Goal: Task Accomplishment & Management: Manage account settings

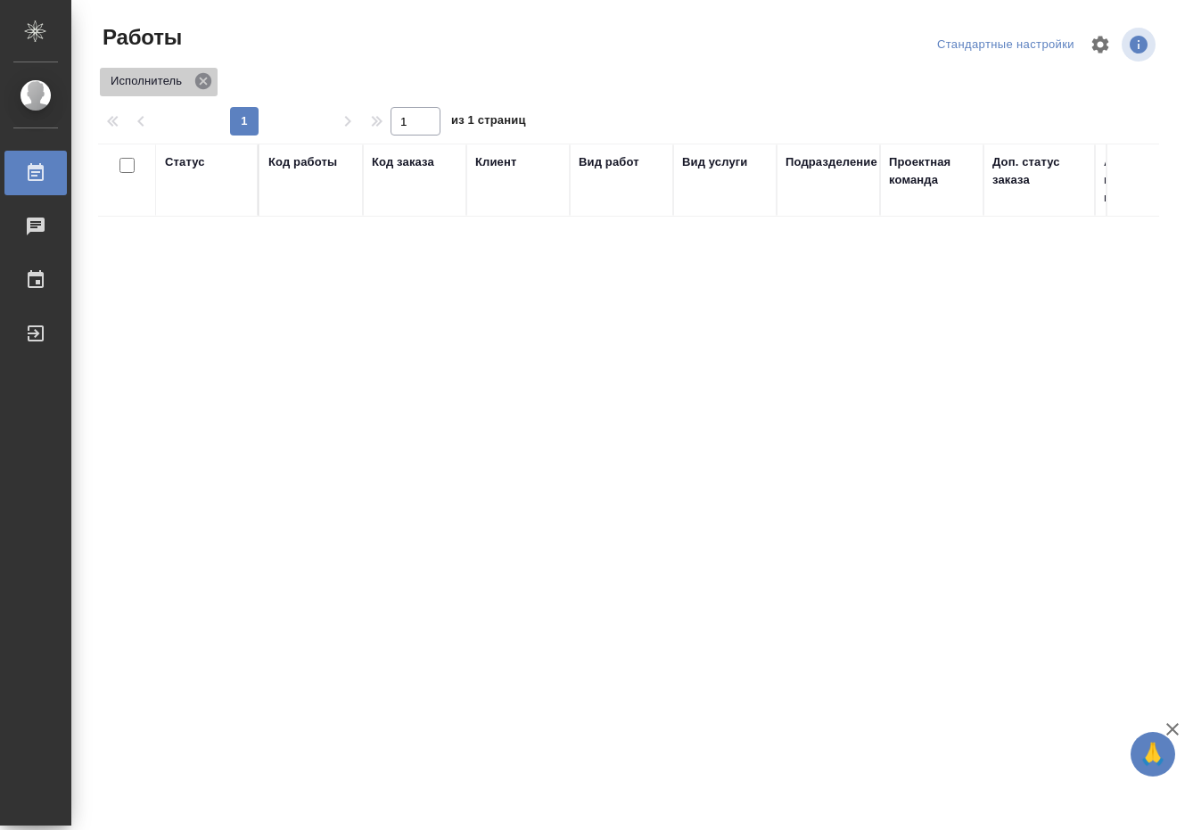
click at [201, 86] on icon at bounding box center [203, 81] width 16 height 16
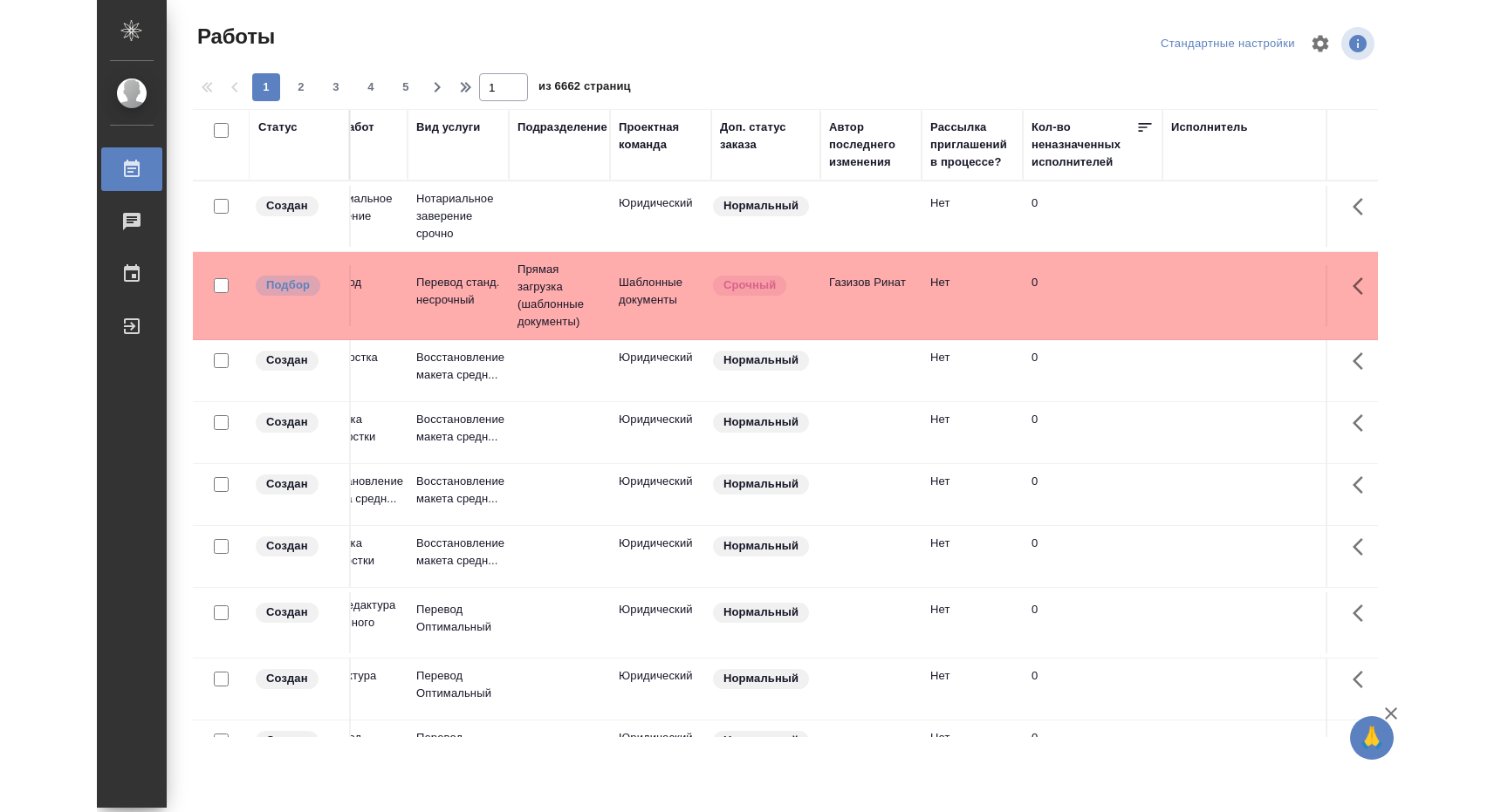
scroll to position [0, 350]
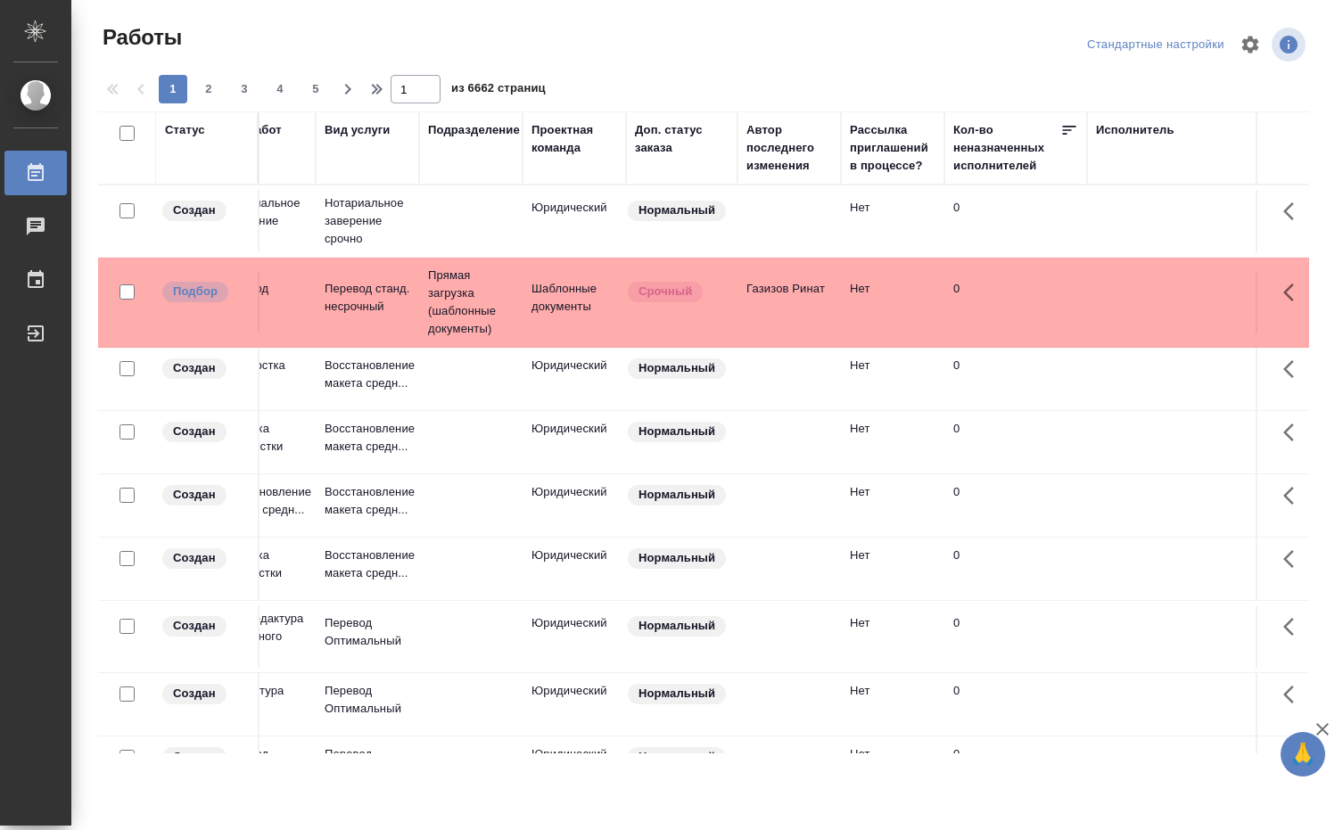
click at [1139, 139] on div "Исполнитель" at bounding box center [1212, 148] width 232 height 54
click at [1140, 130] on div "Исполнитель" at bounding box center [1135, 130] width 78 height 18
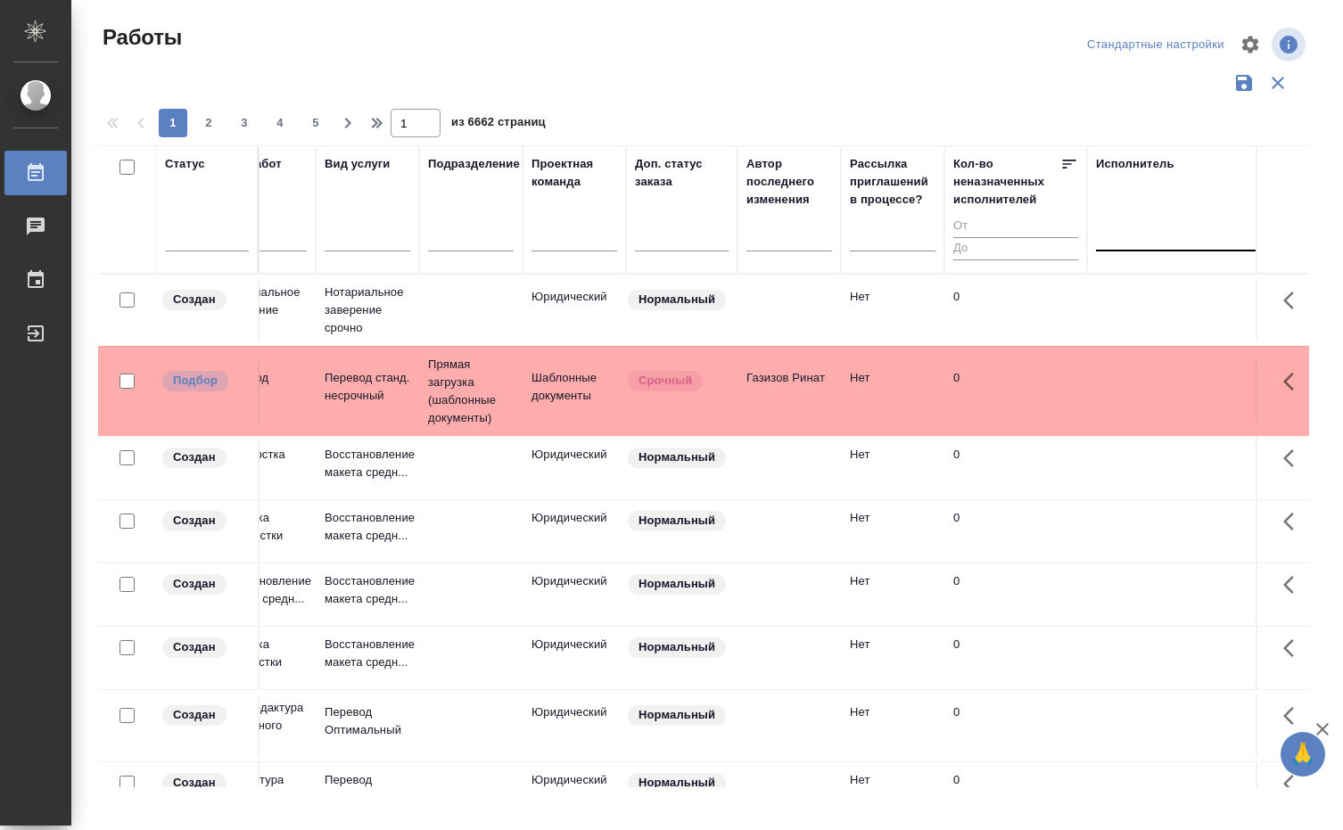
click at [1144, 232] on div at bounding box center [1212, 233] width 232 height 26
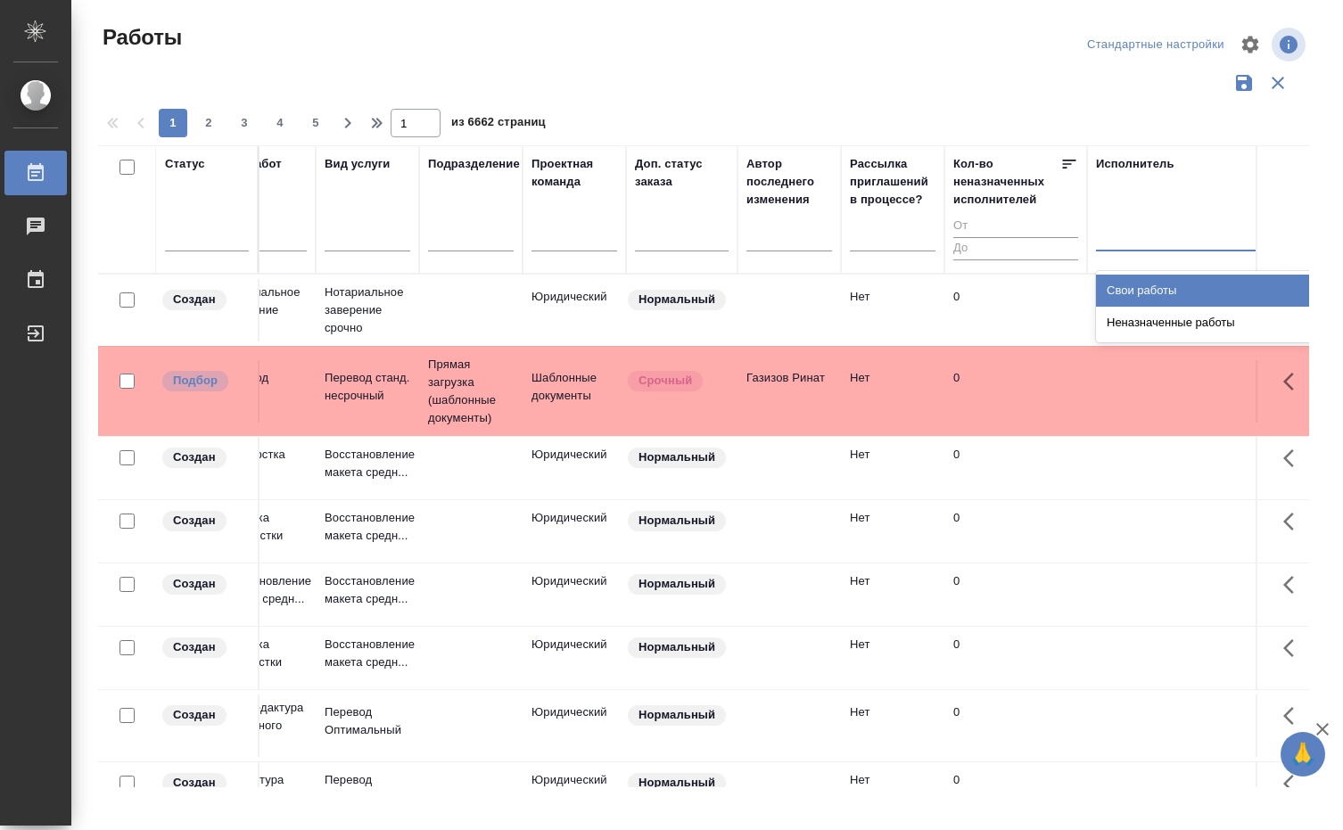
click at [1155, 285] on div "Свои работы" at bounding box center [1230, 291] width 268 height 32
click at [1155, 285] on td at bounding box center [1212, 310] width 250 height 62
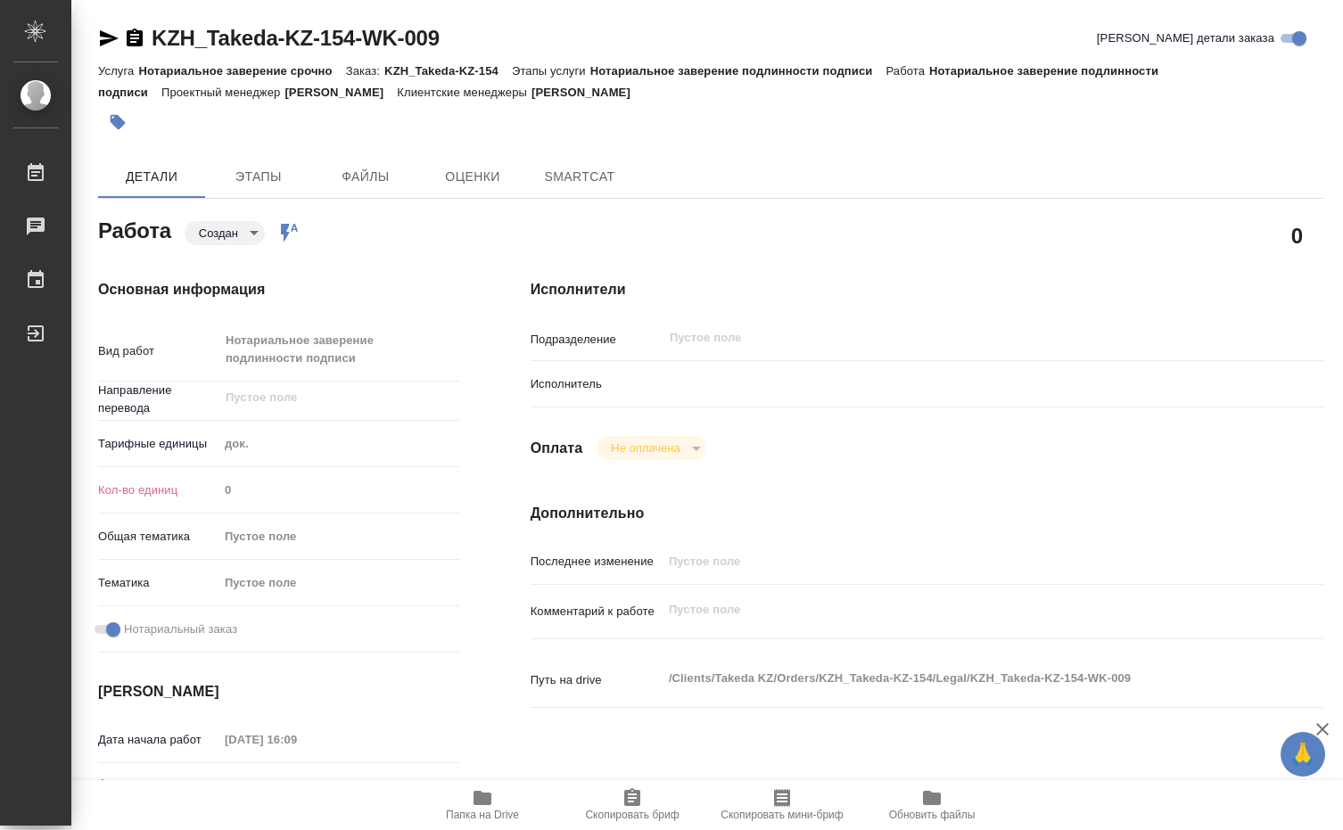
type textarea "x"
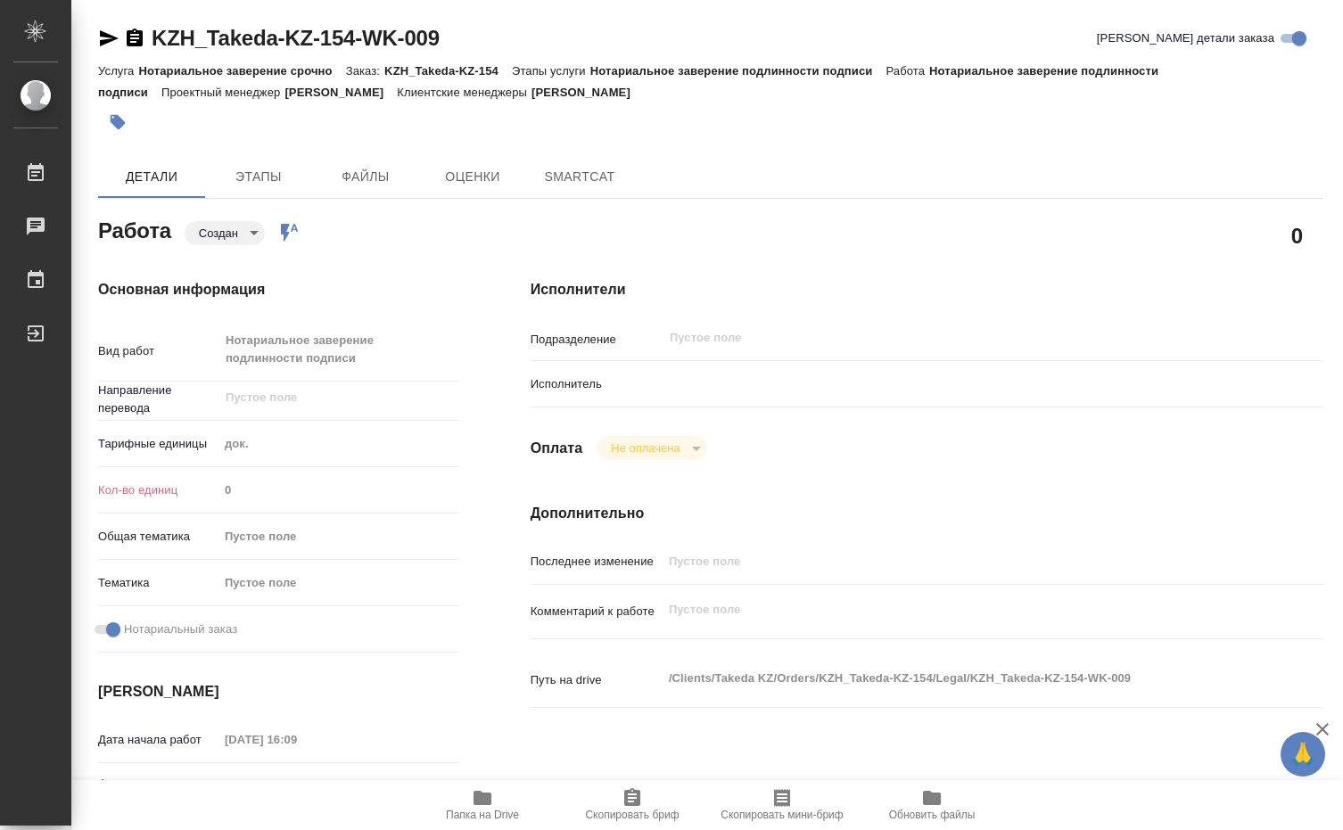
type textarea "x"
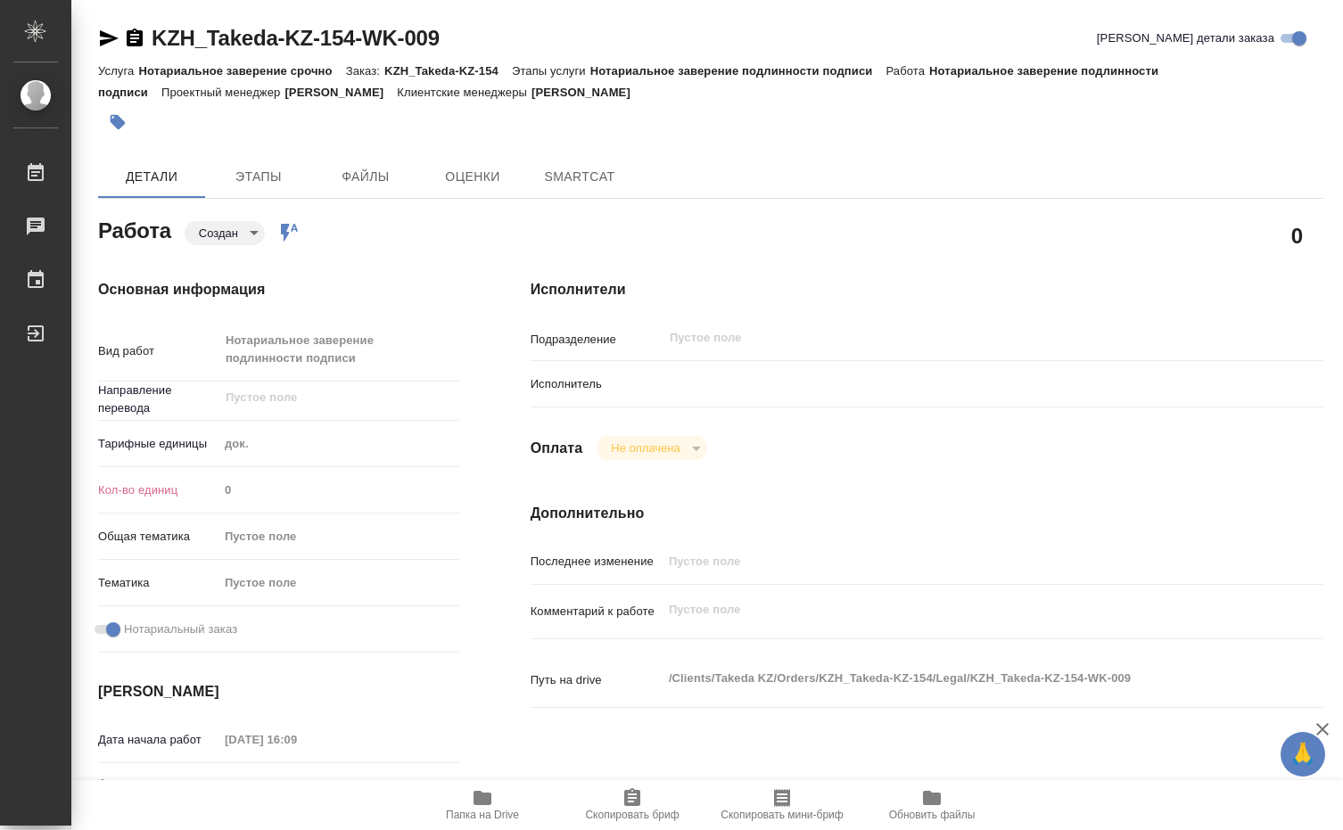
type textarea "x"
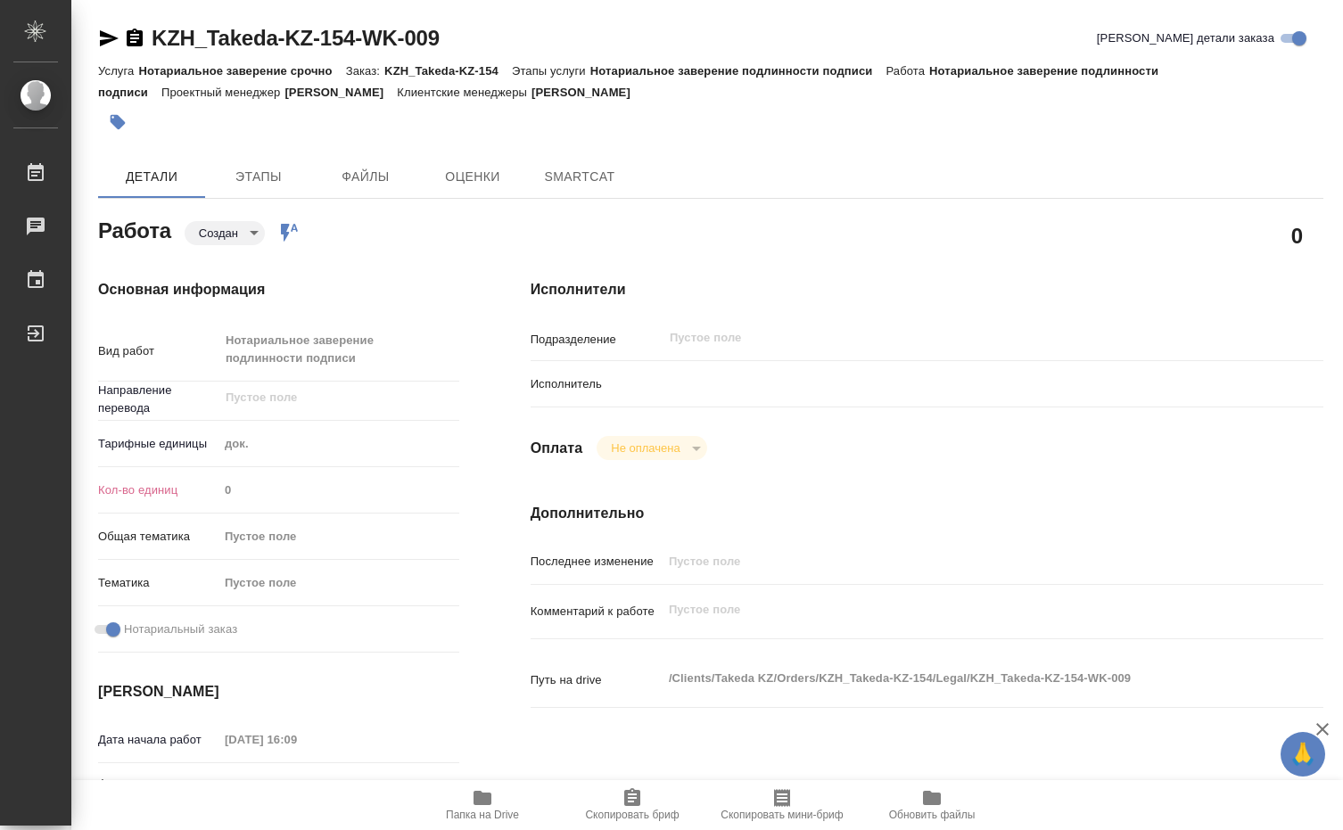
type textarea "x"
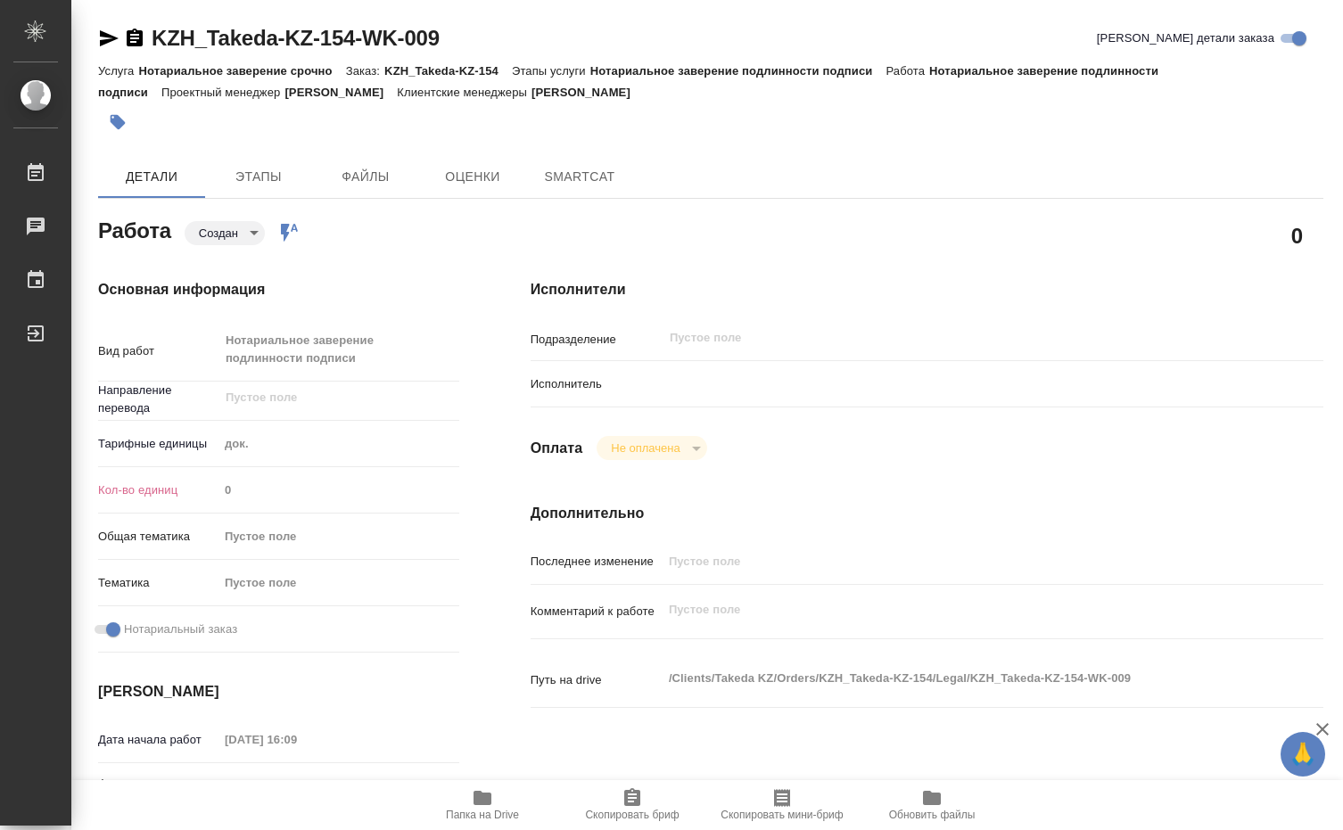
type textarea "x"
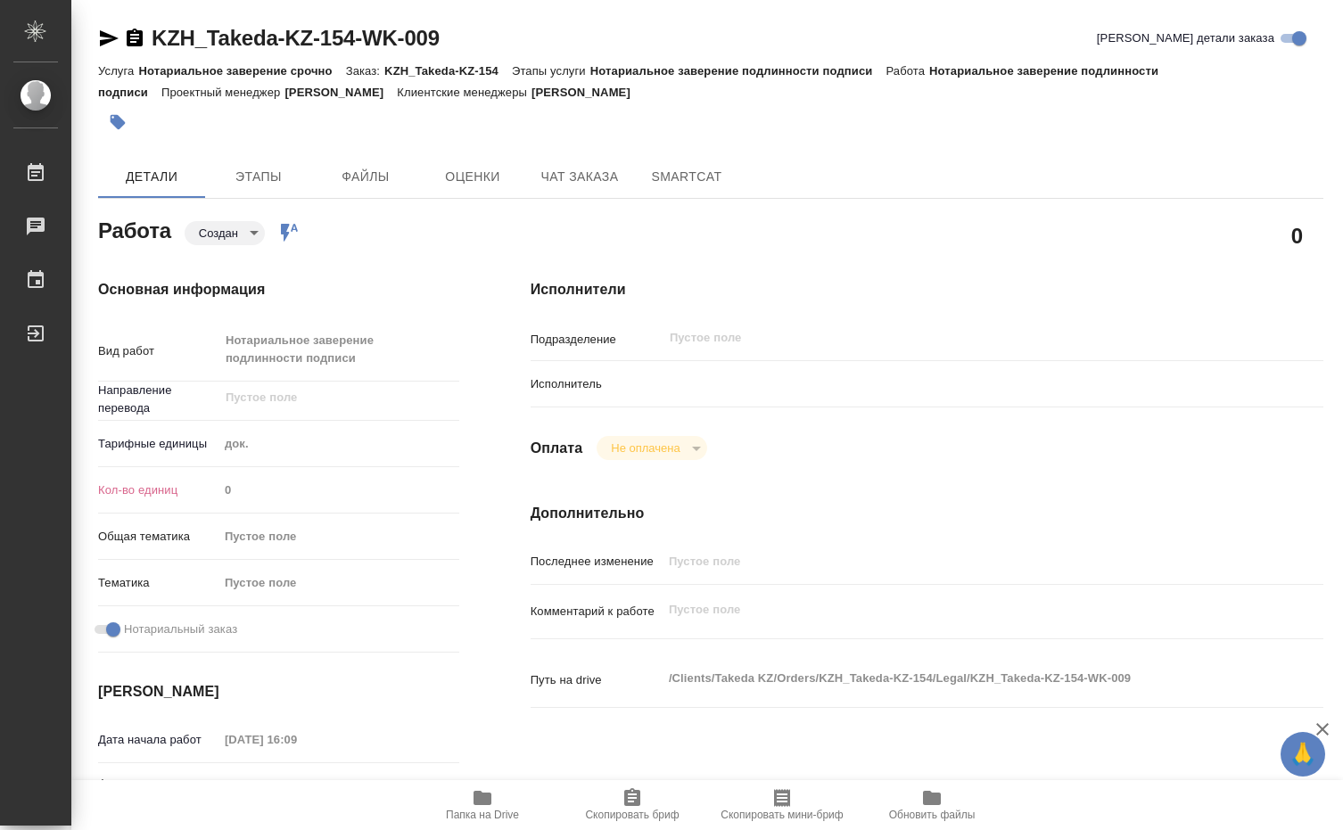
type textarea "x"
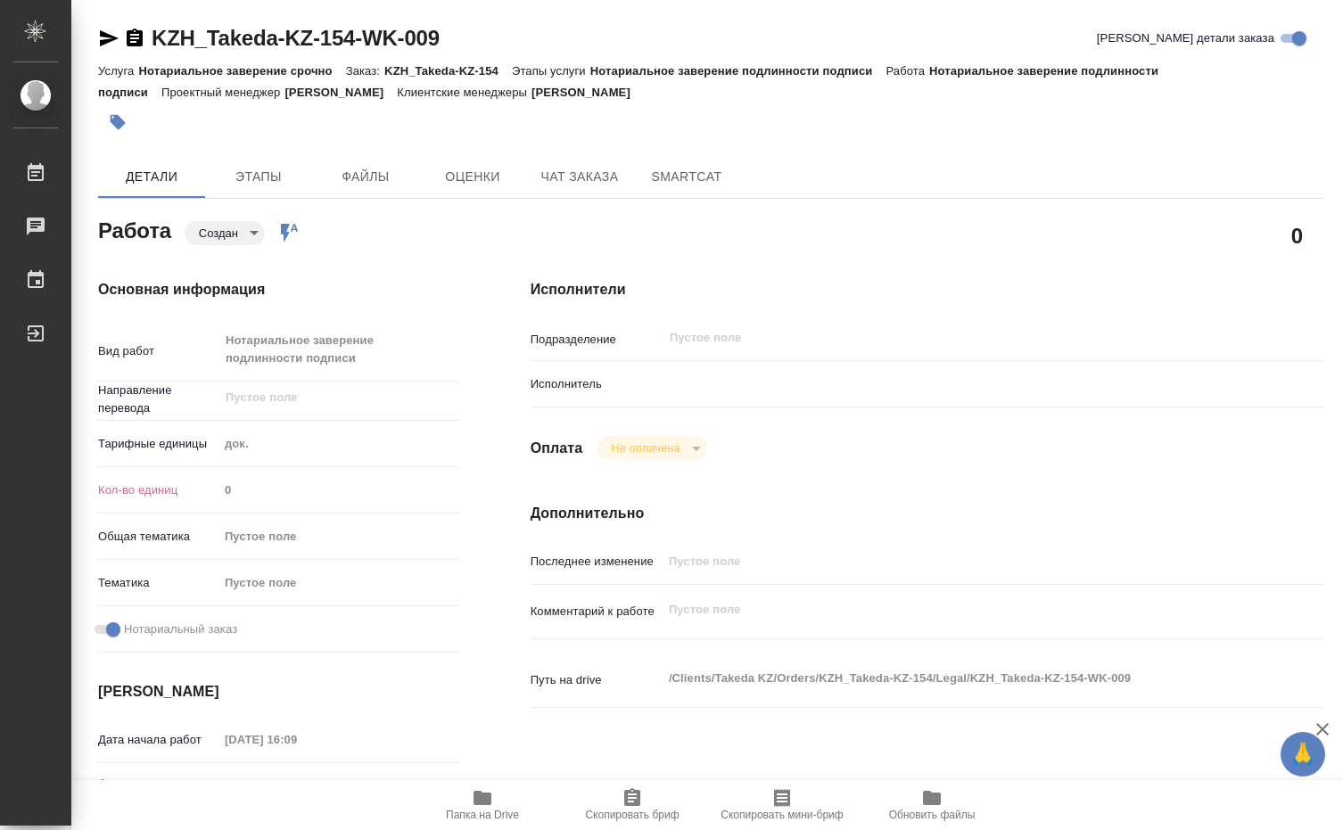
type textarea "x"
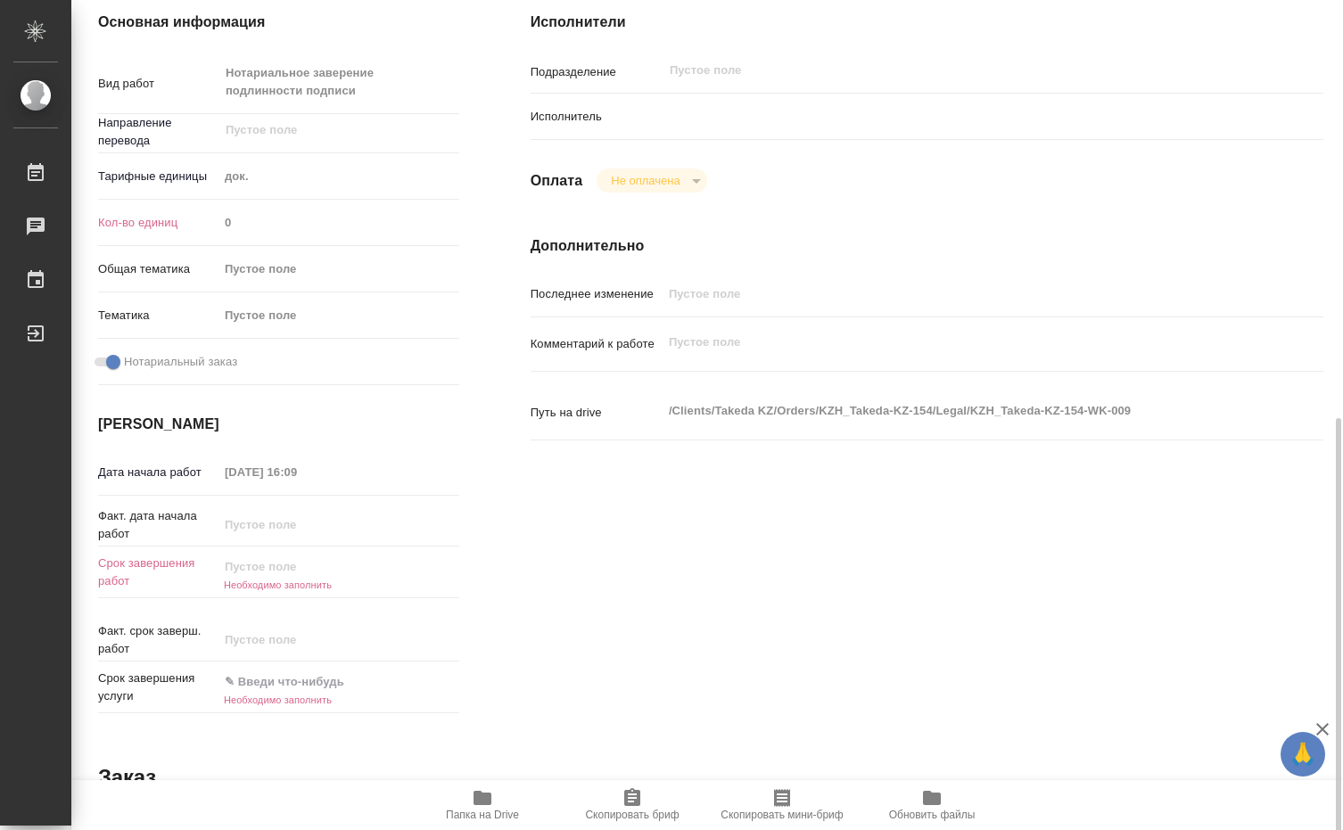
scroll to position [446, 0]
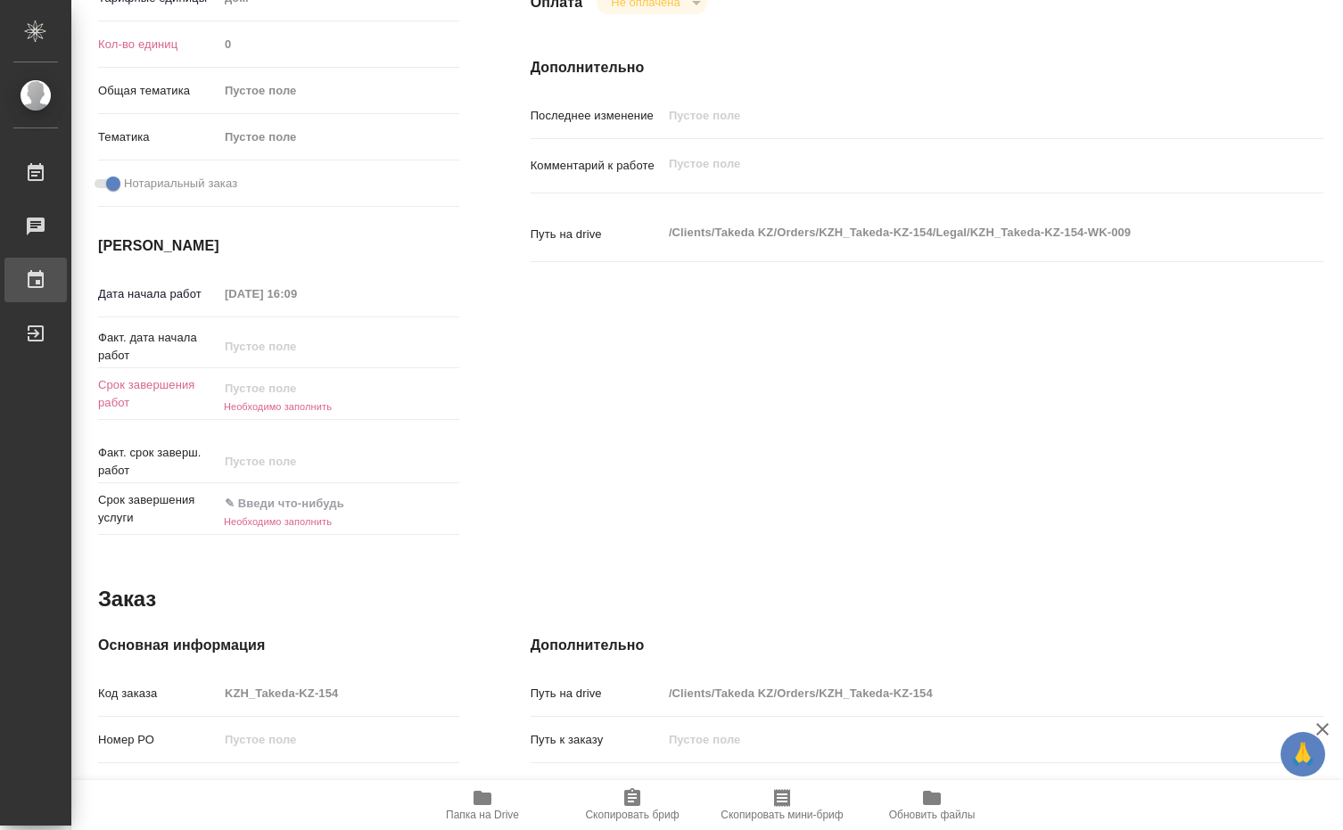
type textarea "x"
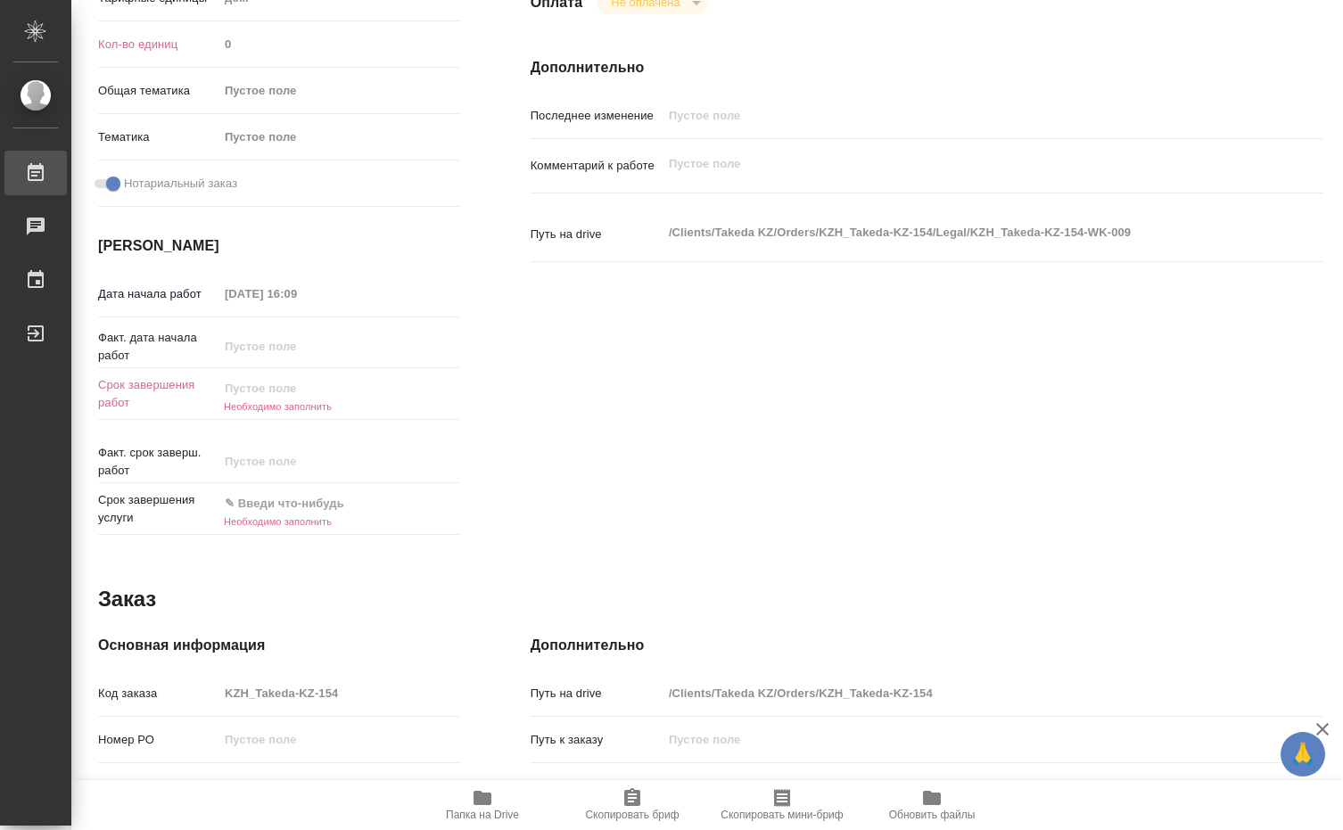
type textarea "x"
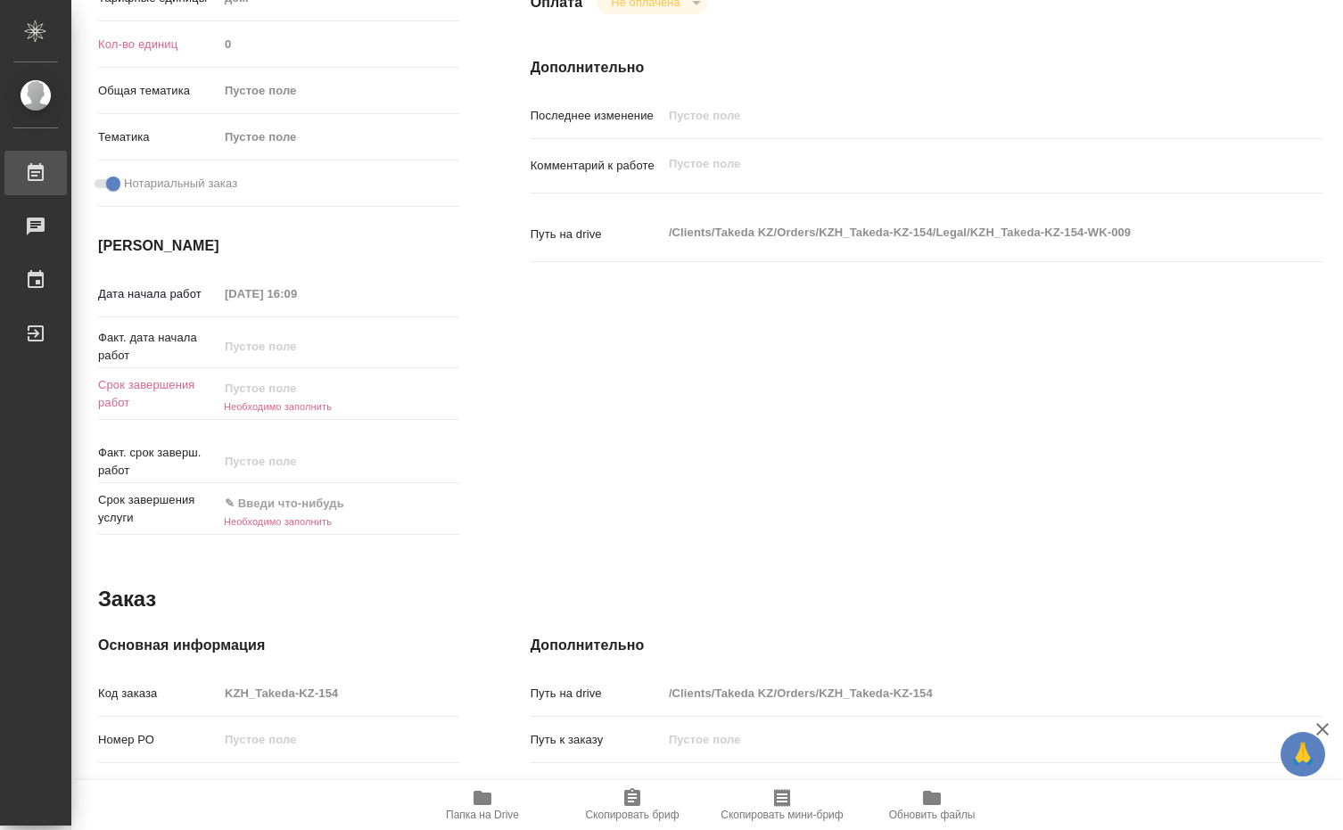
type textarea "x"
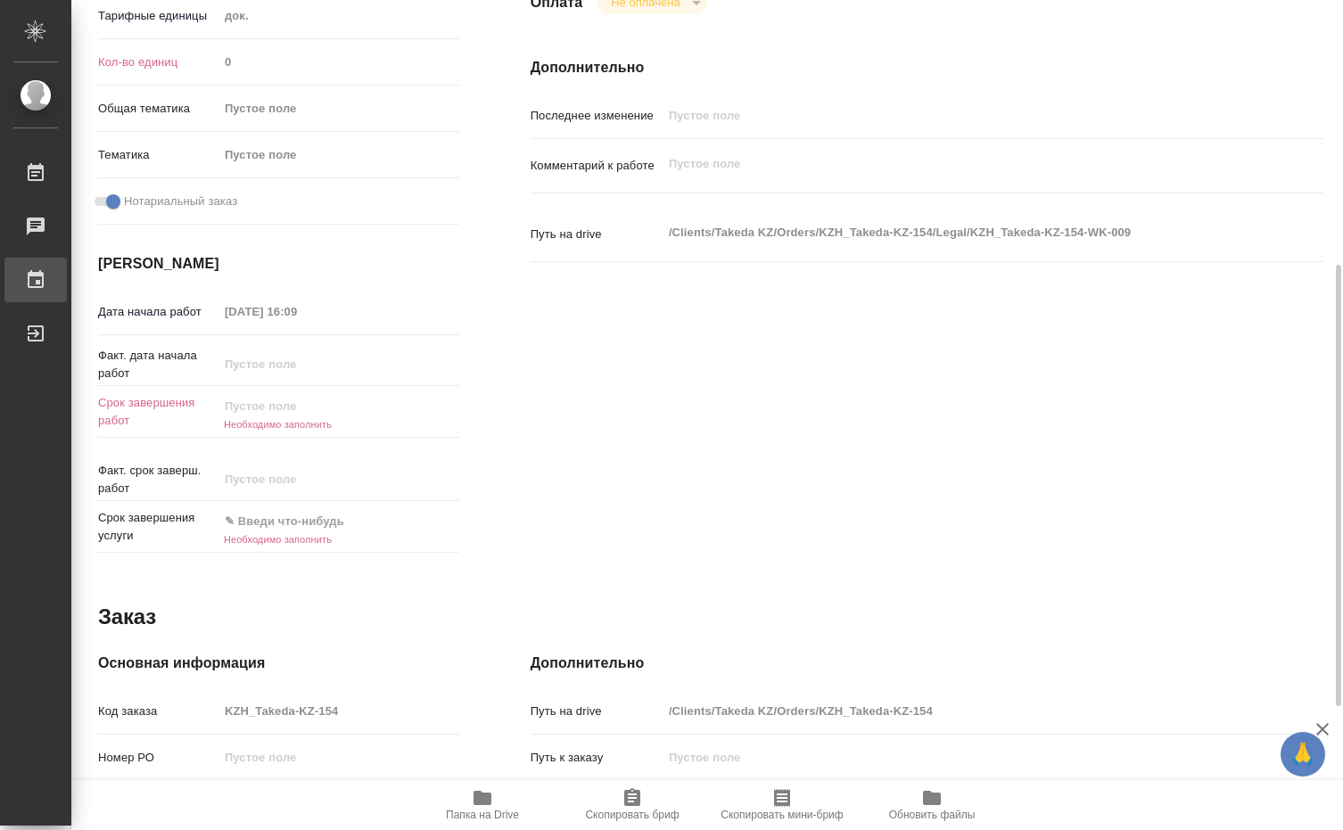
type textarea "x"
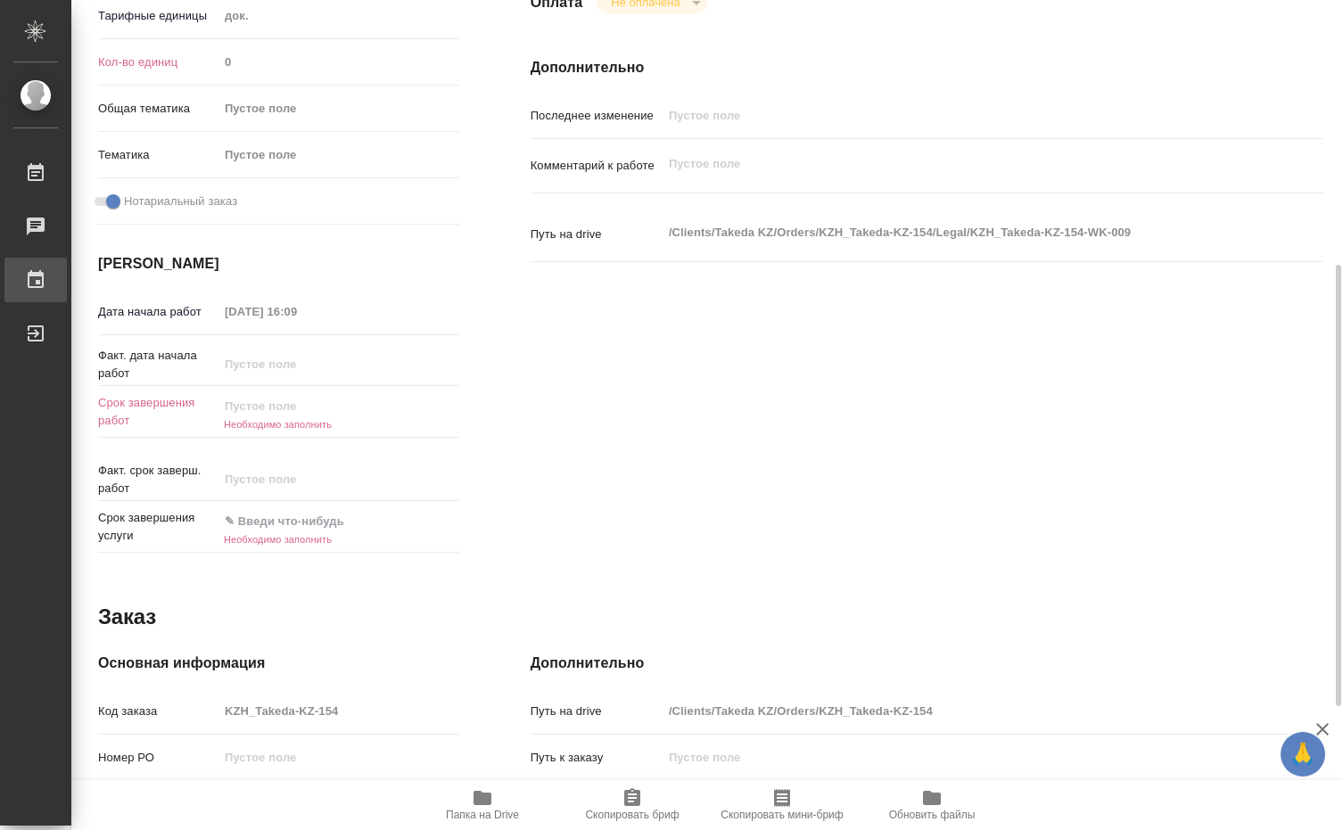
click at [36, 276] on div "График" at bounding box center [13, 280] width 45 height 27
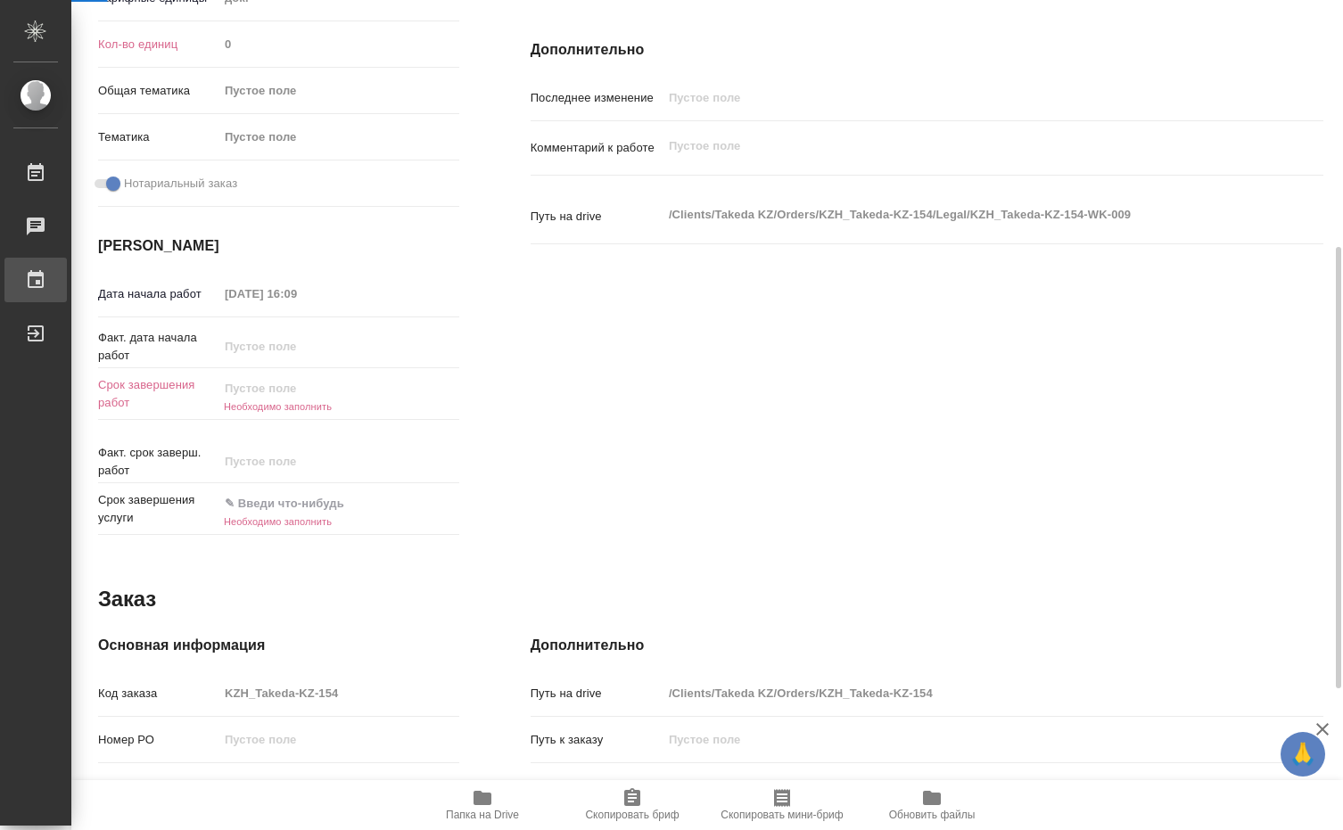
type textarea "x"
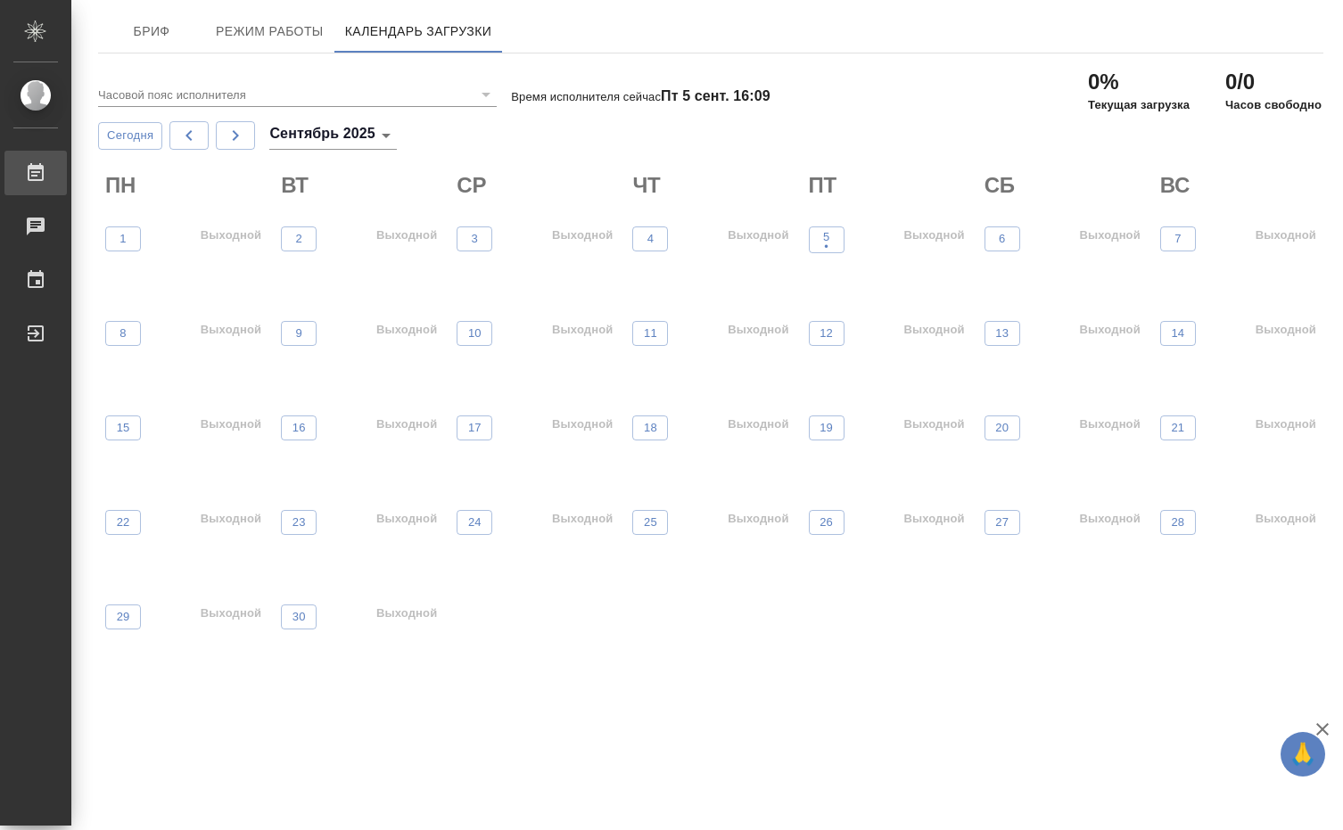
click at [35, 171] on div "Работы" at bounding box center [13, 173] width 45 height 27
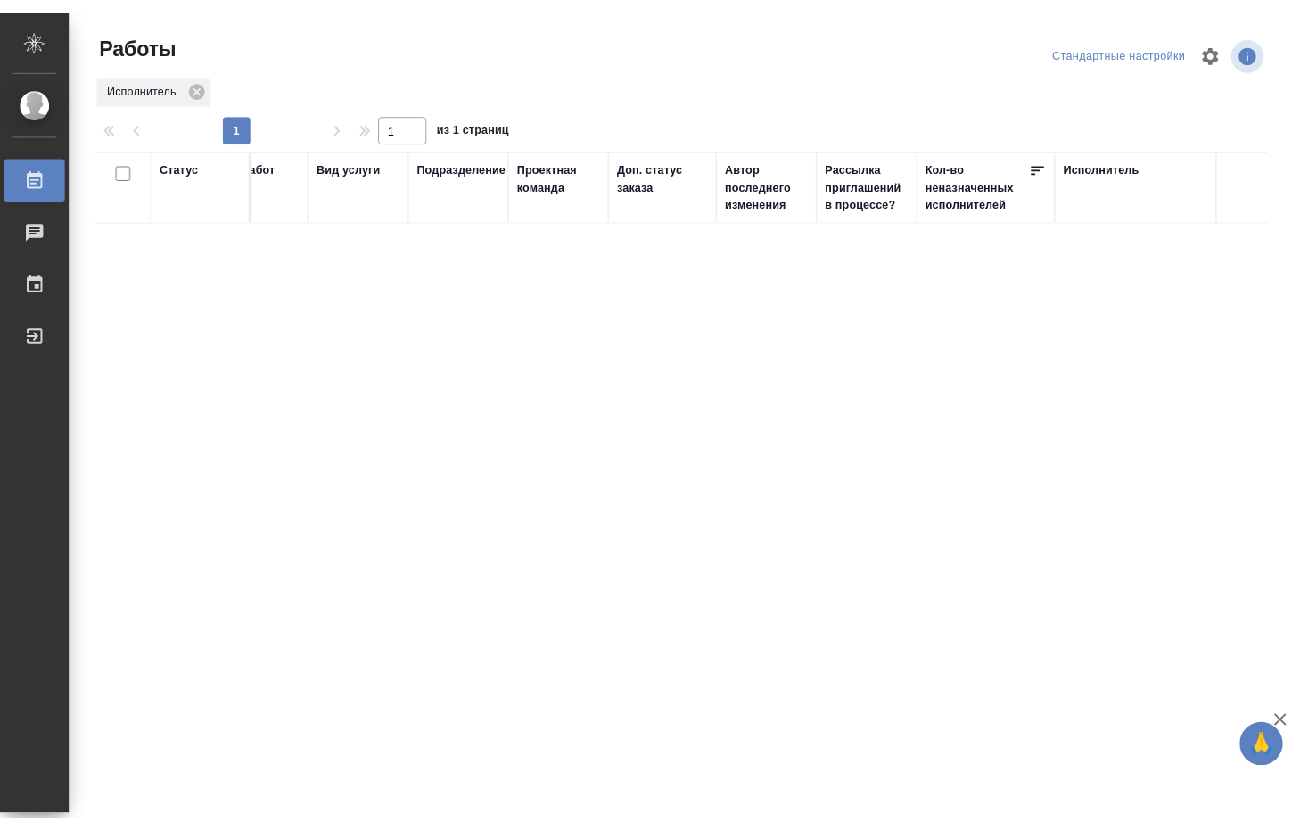
scroll to position [0, 320]
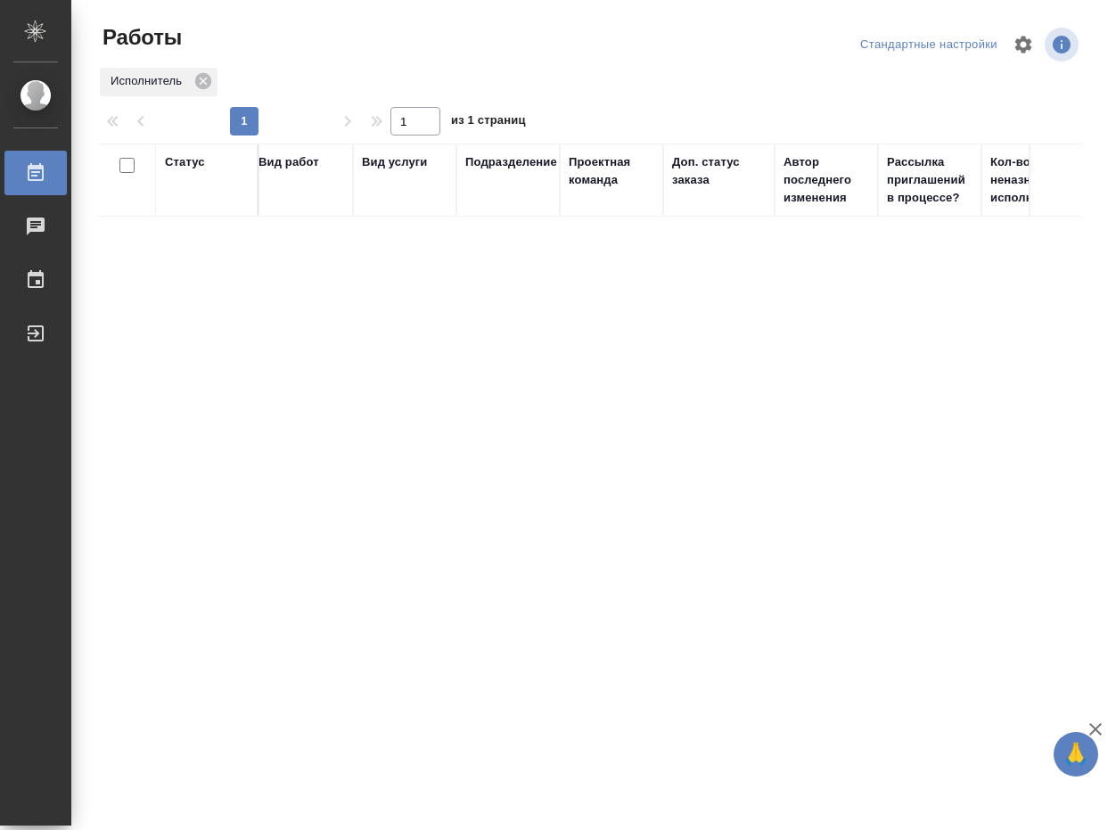
click at [288, 165] on div "Вид работ" at bounding box center [289, 162] width 61 height 18
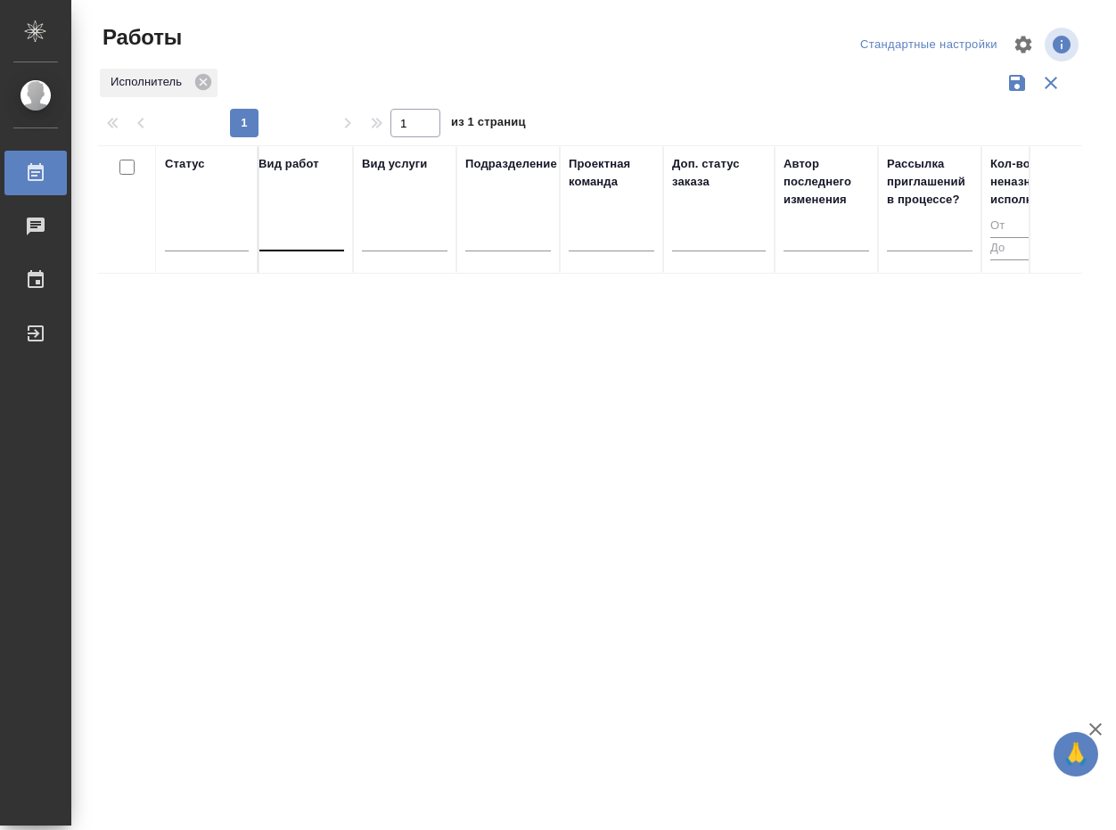
click at [310, 227] on div at bounding box center [302, 233] width 86 height 26
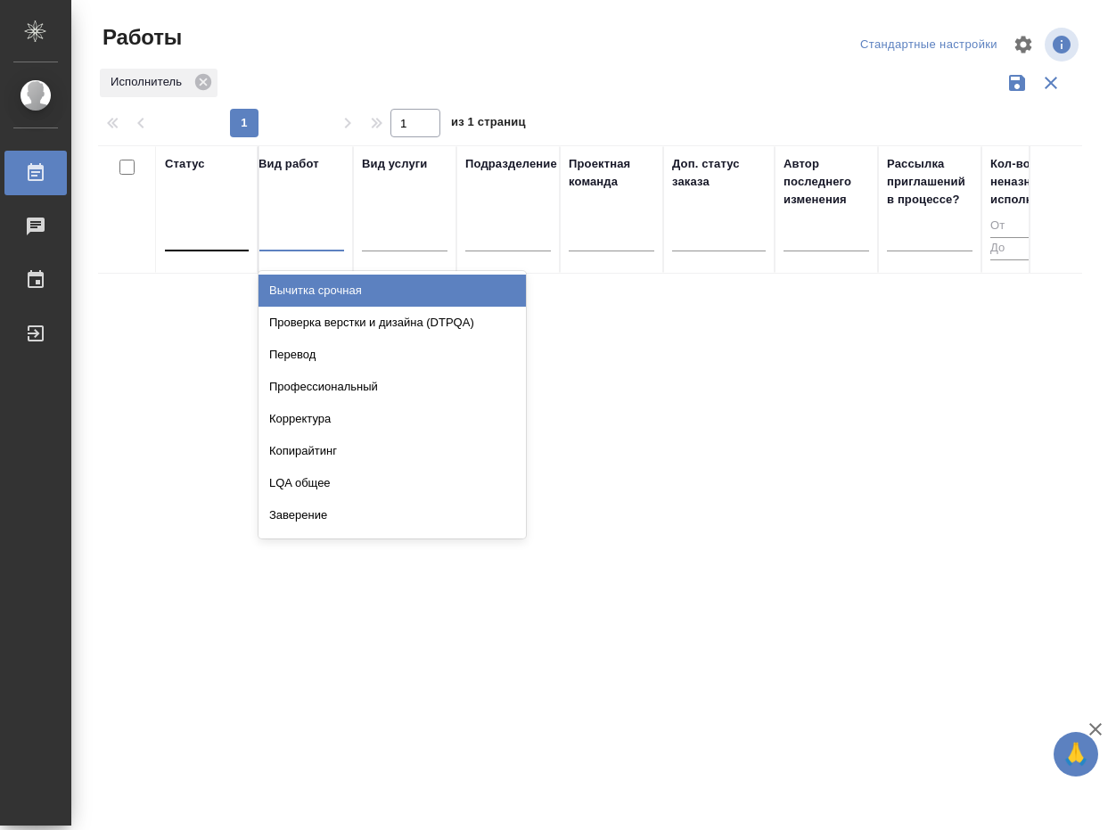
click at [200, 238] on div at bounding box center [207, 233] width 84 height 26
click at [200, 239] on div at bounding box center [207, 233] width 84 height 26
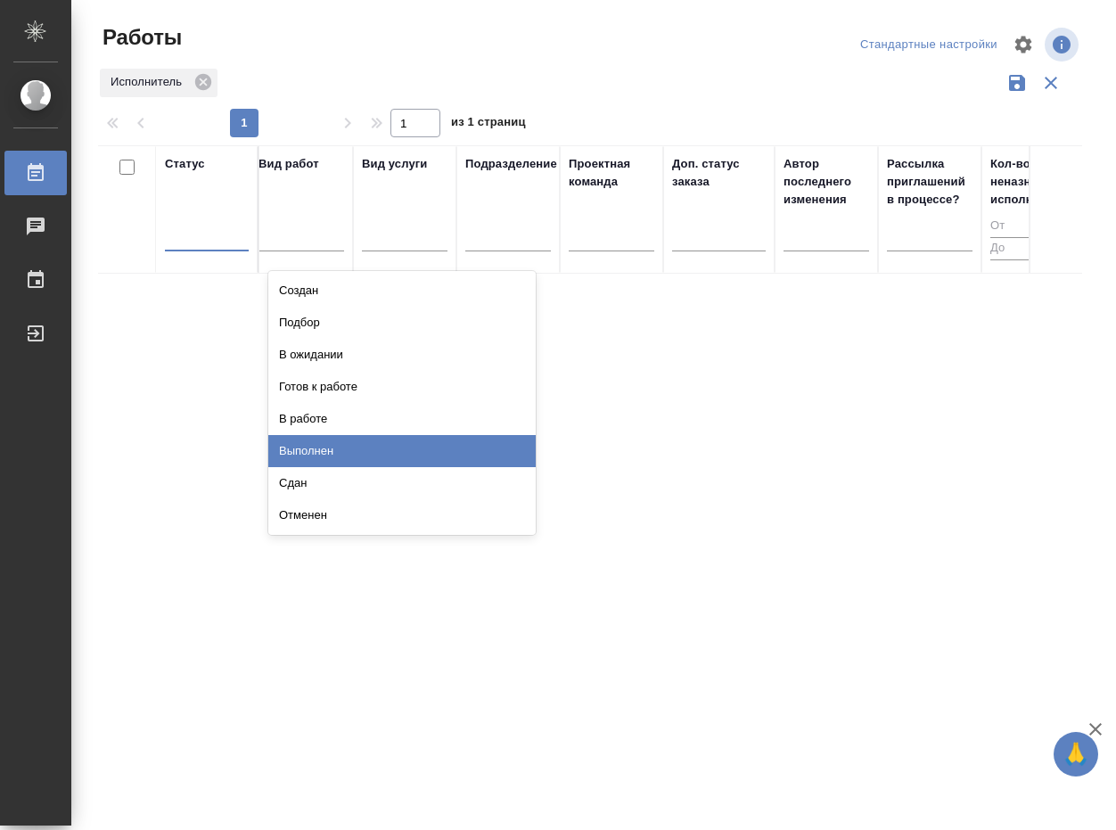
click at [325, 447] on div "Выполнен" at bounding box center [402, 451] width 268 height 32
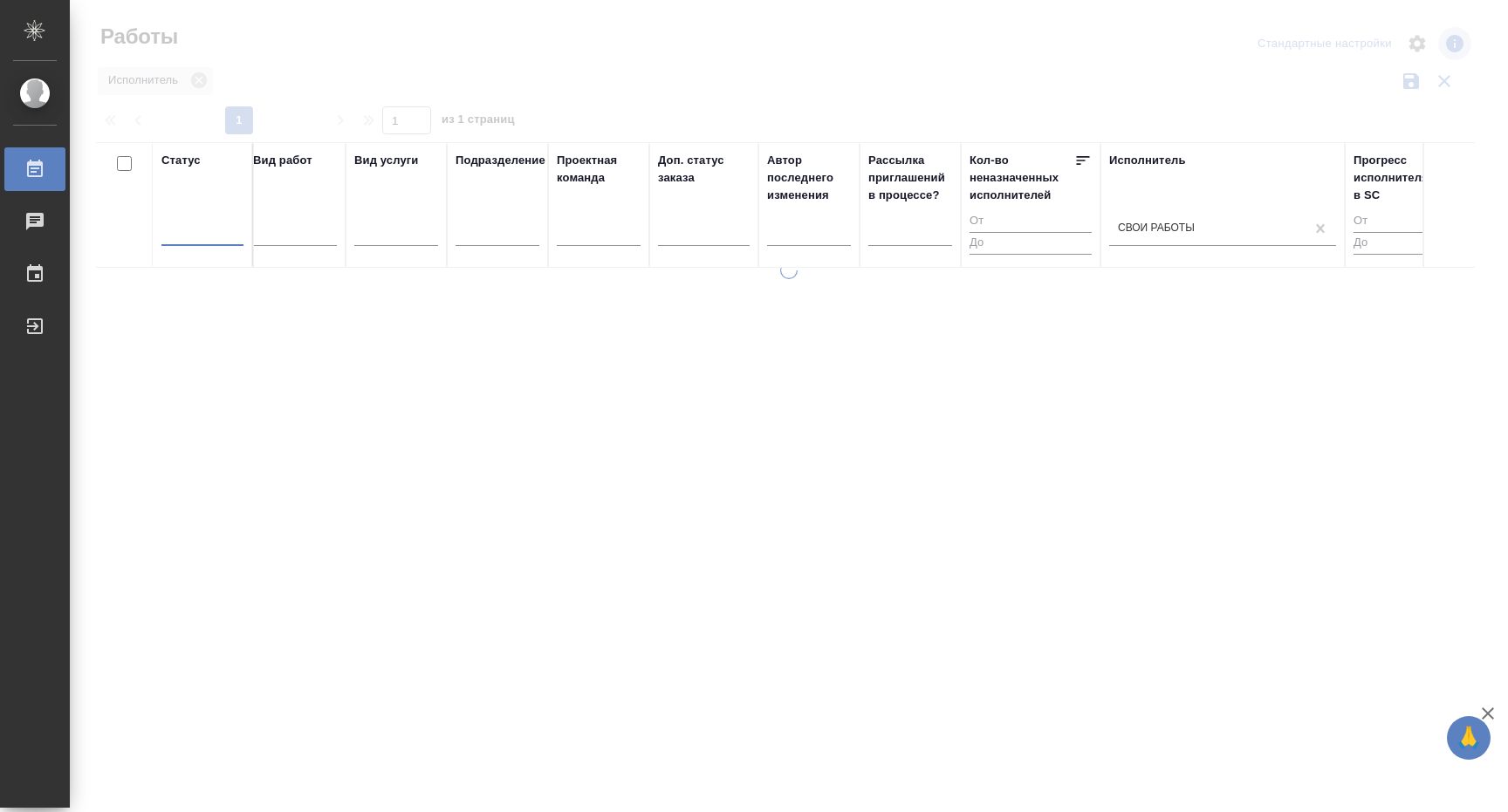
click at [190, 225] on div at bounding box center [203, 228] width 82 height 25
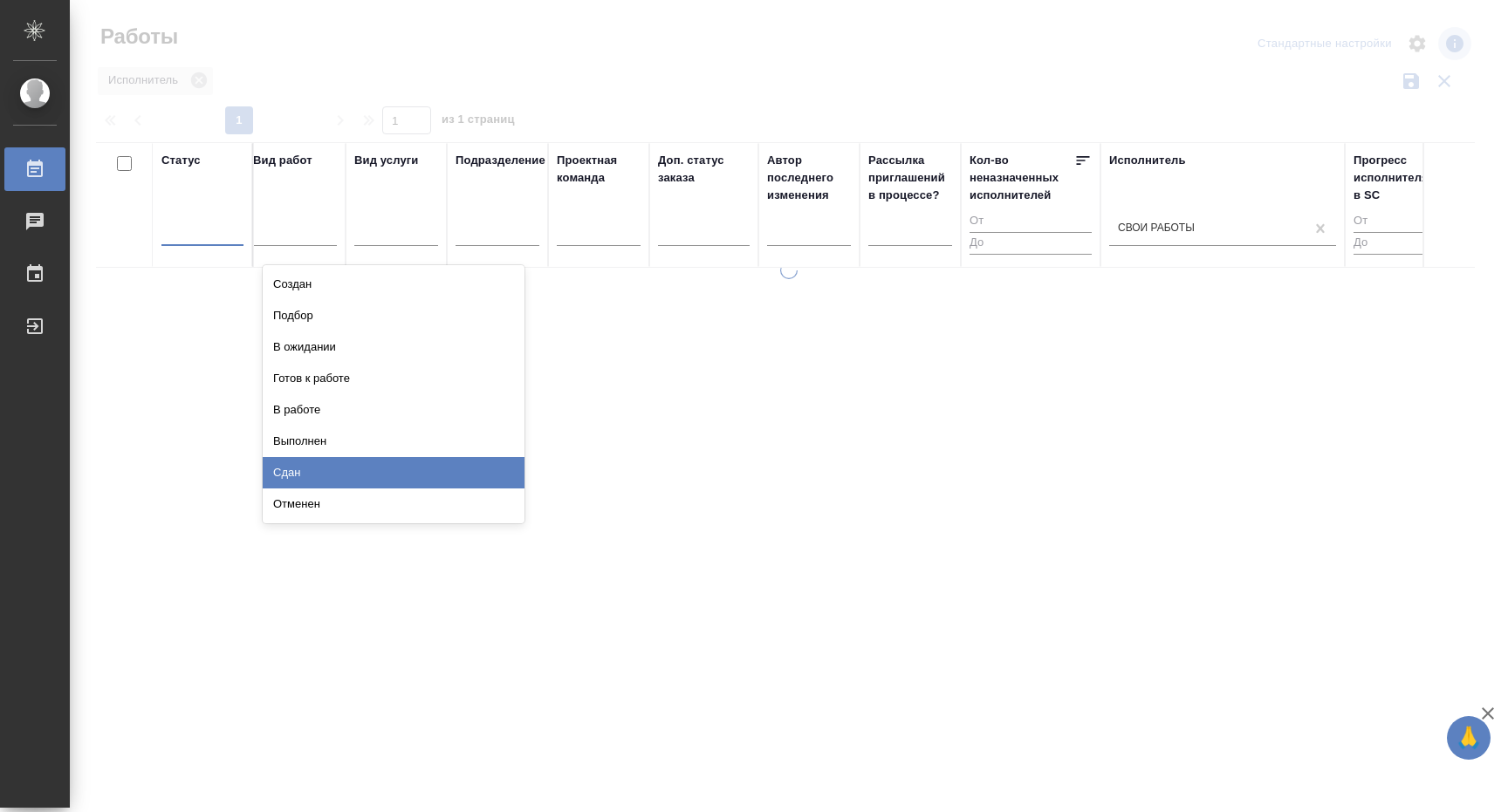
click at [316, 475] on div "Сдан" at bounding box center [393, 473] width 262 height 31
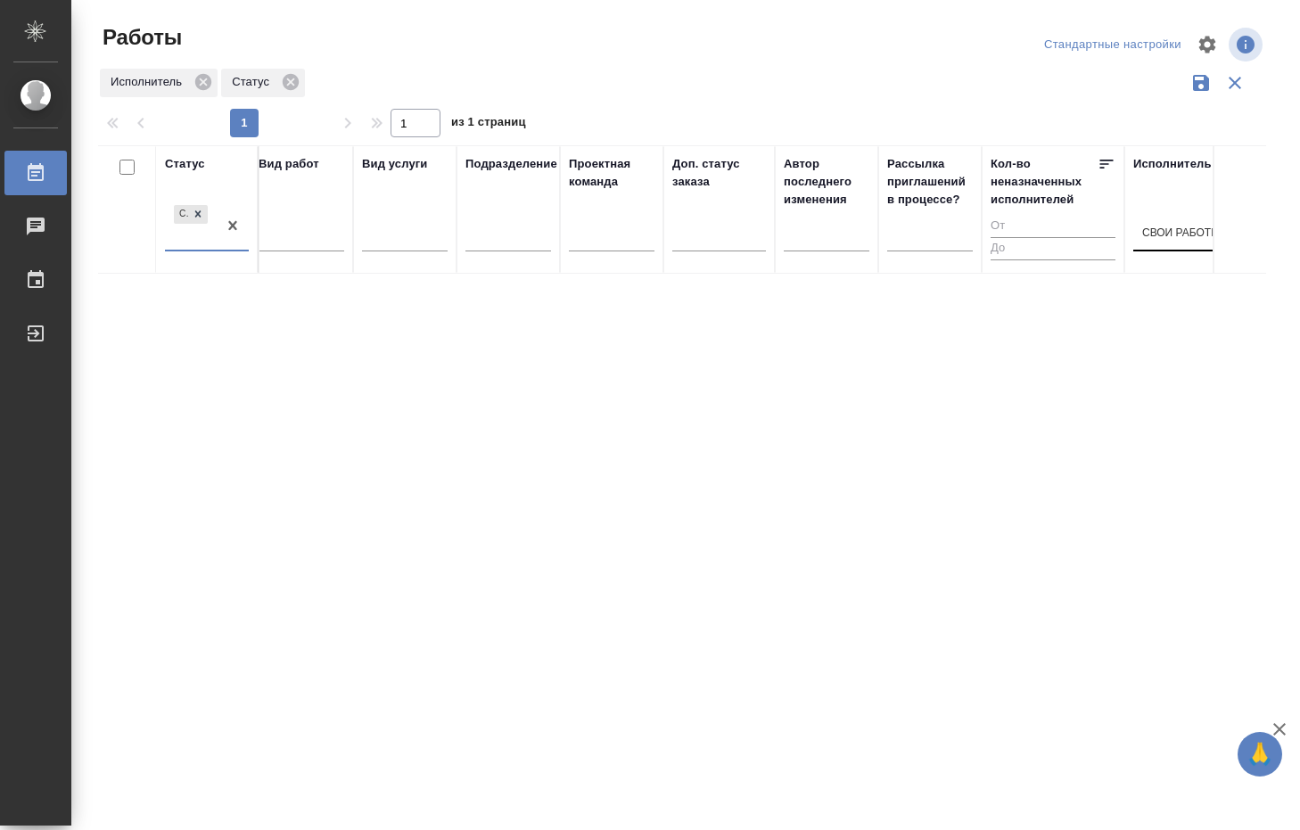
click at [1145, 225] on div "Свои работы" at bounding box center [1233, 233] width 200 height 26
click at [1158, 289] on div "Свои работы" at bounding box center [1267, 291] width 268 height 32
click at [292, 79] on icon at bounding box center [291, 82] width 20 height 20
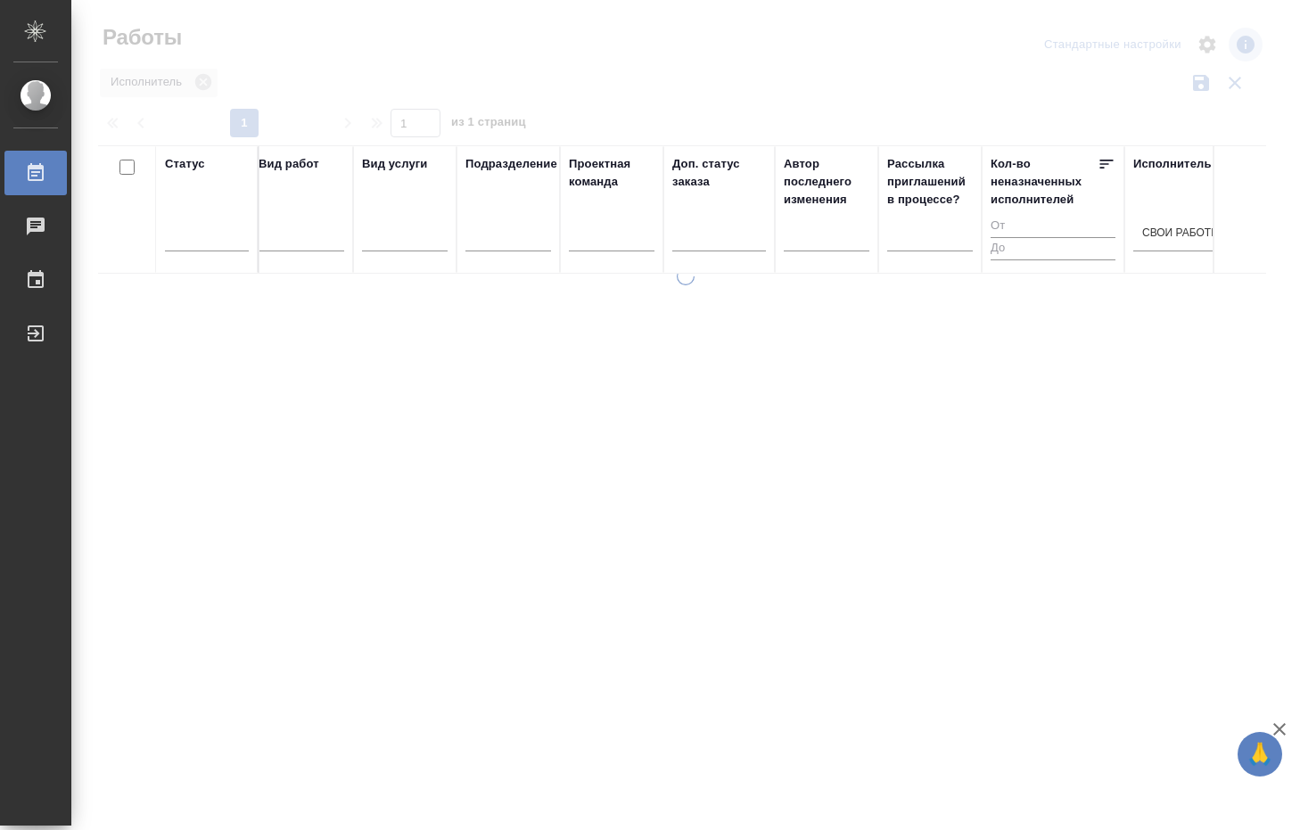
click at [201, 78] on div at bounding box center [685, 398] width 1229 height 797
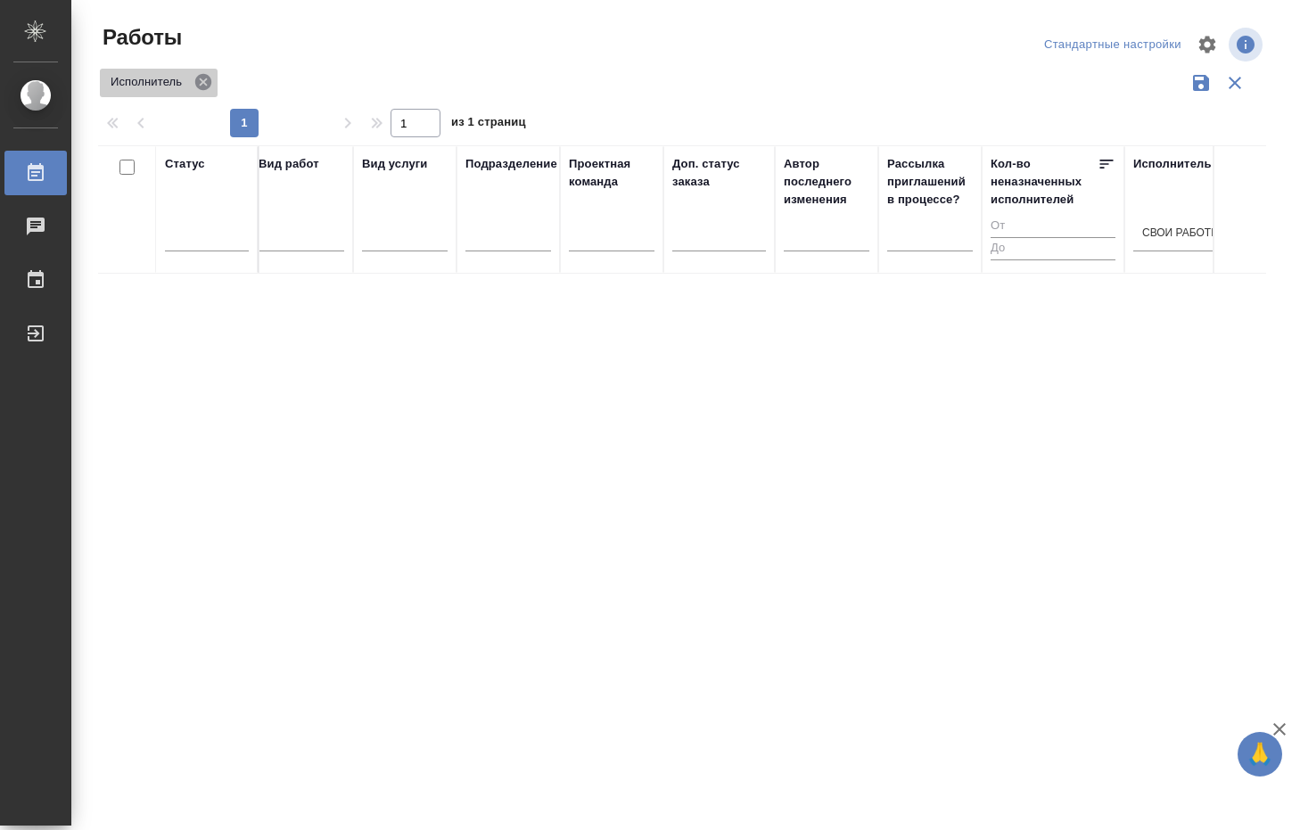
click at [203, 83] on icon at bounding box center [203, 82] width 20 height 20
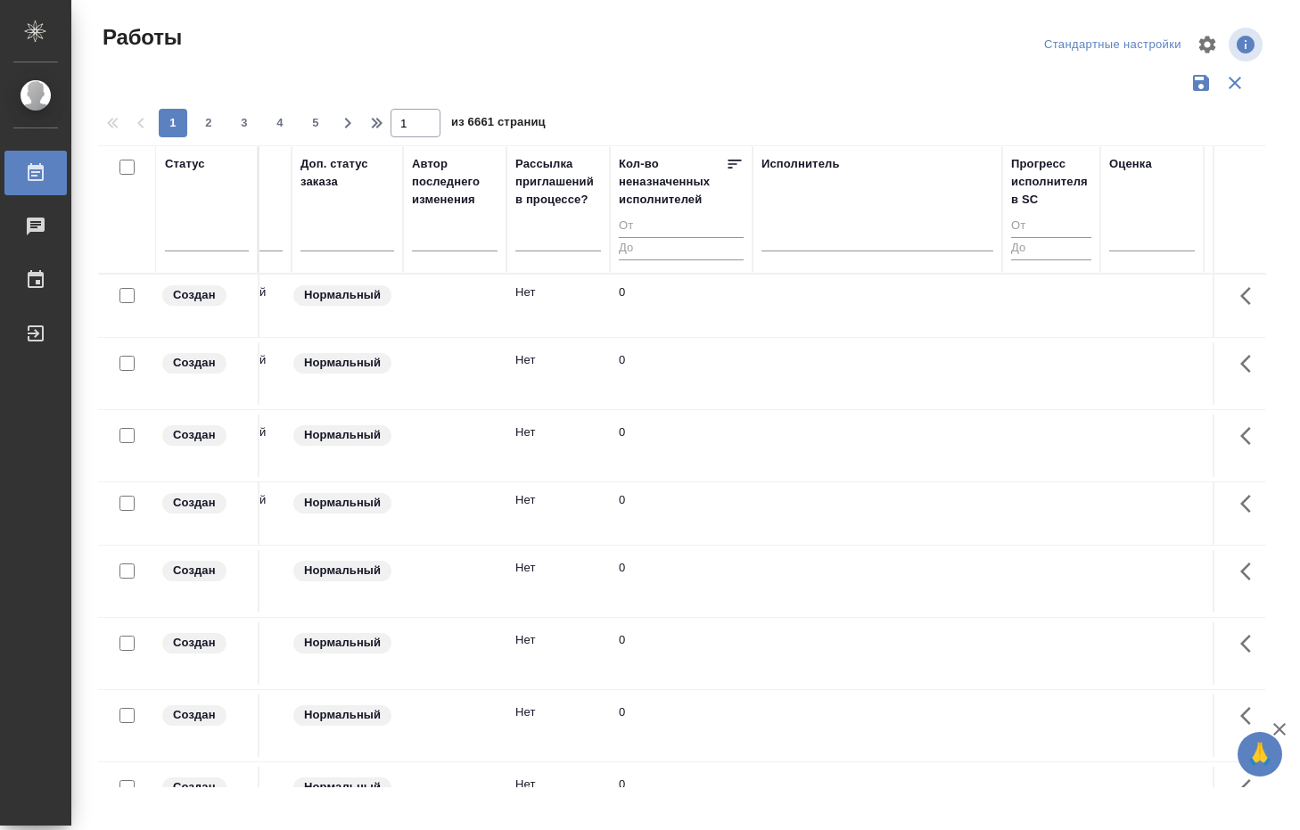
scroll to position [0, 789]
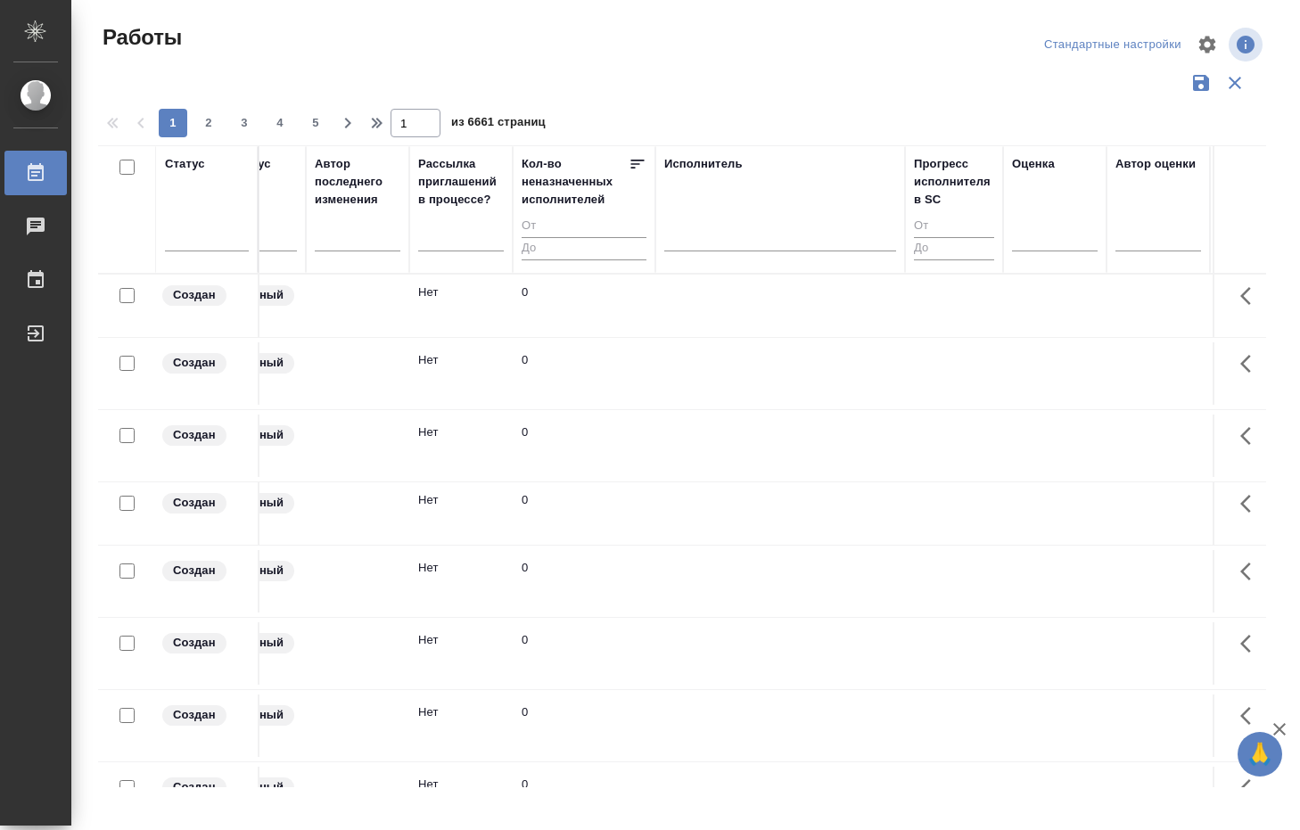
click at [708, 213] on div "Исполнитель" at bounding box center [780, 209] width 232 height 109
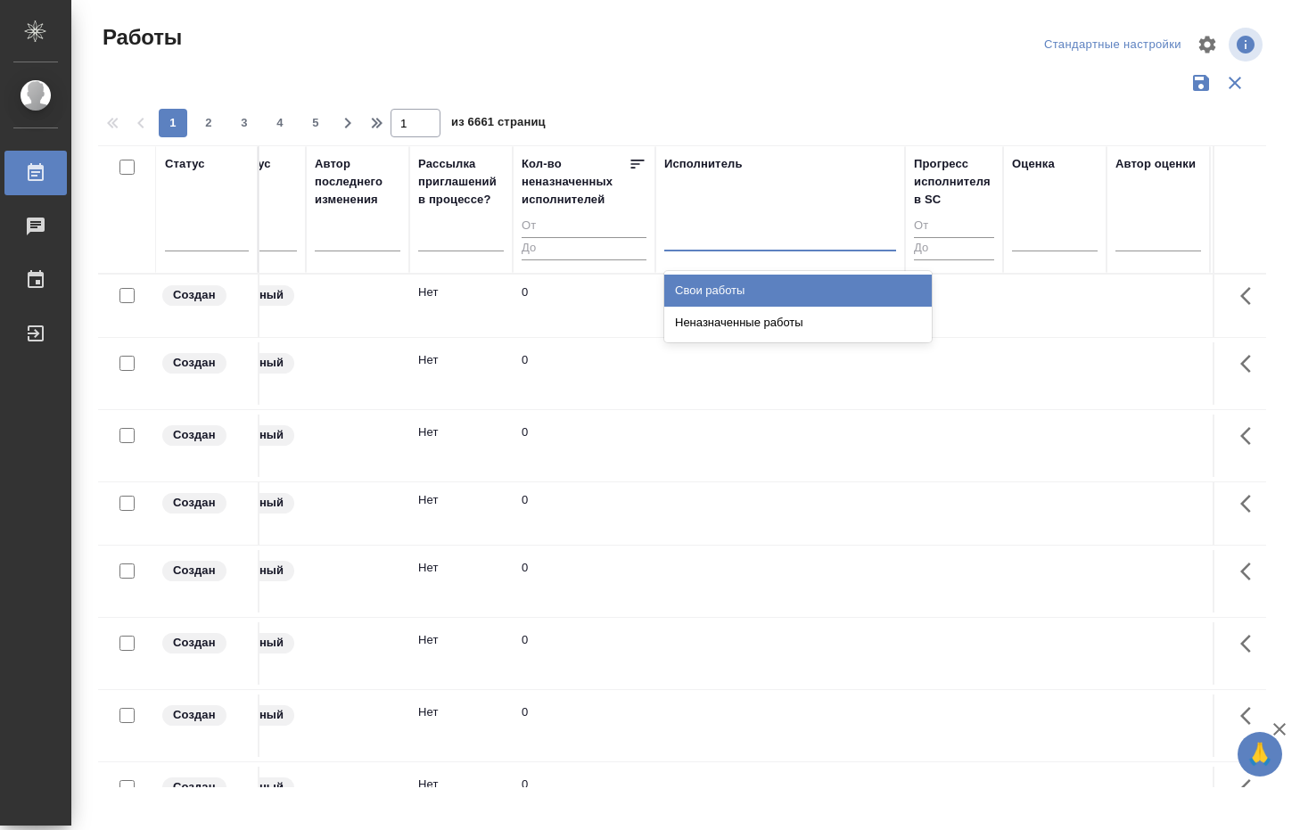
click at [705, 231] on div at bounding box center [780, 233] width 232 height 26
click at [708, 293] on div "Свои работы" at bounding box center [798, 291] width 268 height 32
